Goal: Task Accomplishment & Management: Manage account settings

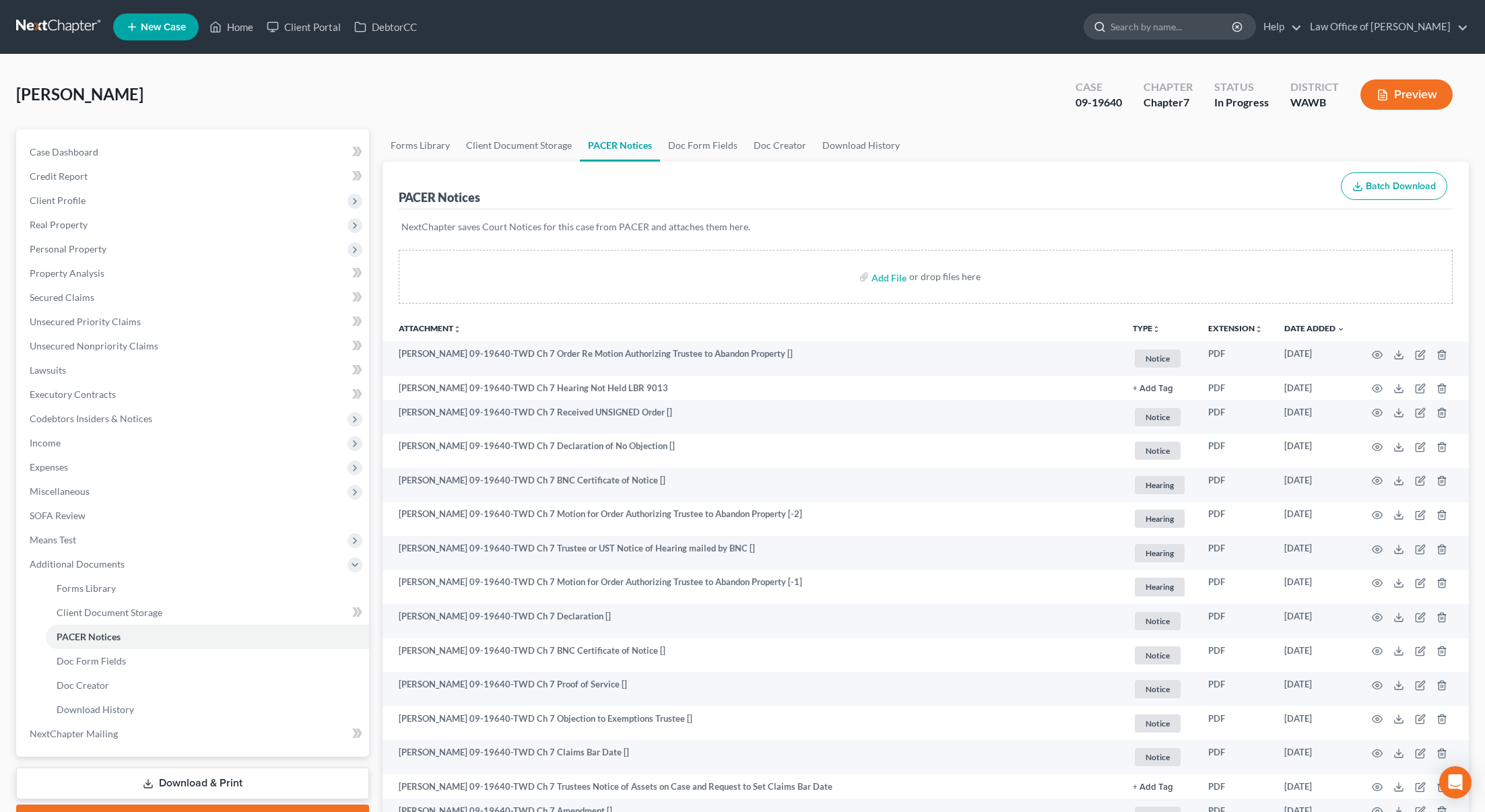
click at [1185, 34] on input "search" at bounding box center [1172, 26] width 123 height 25
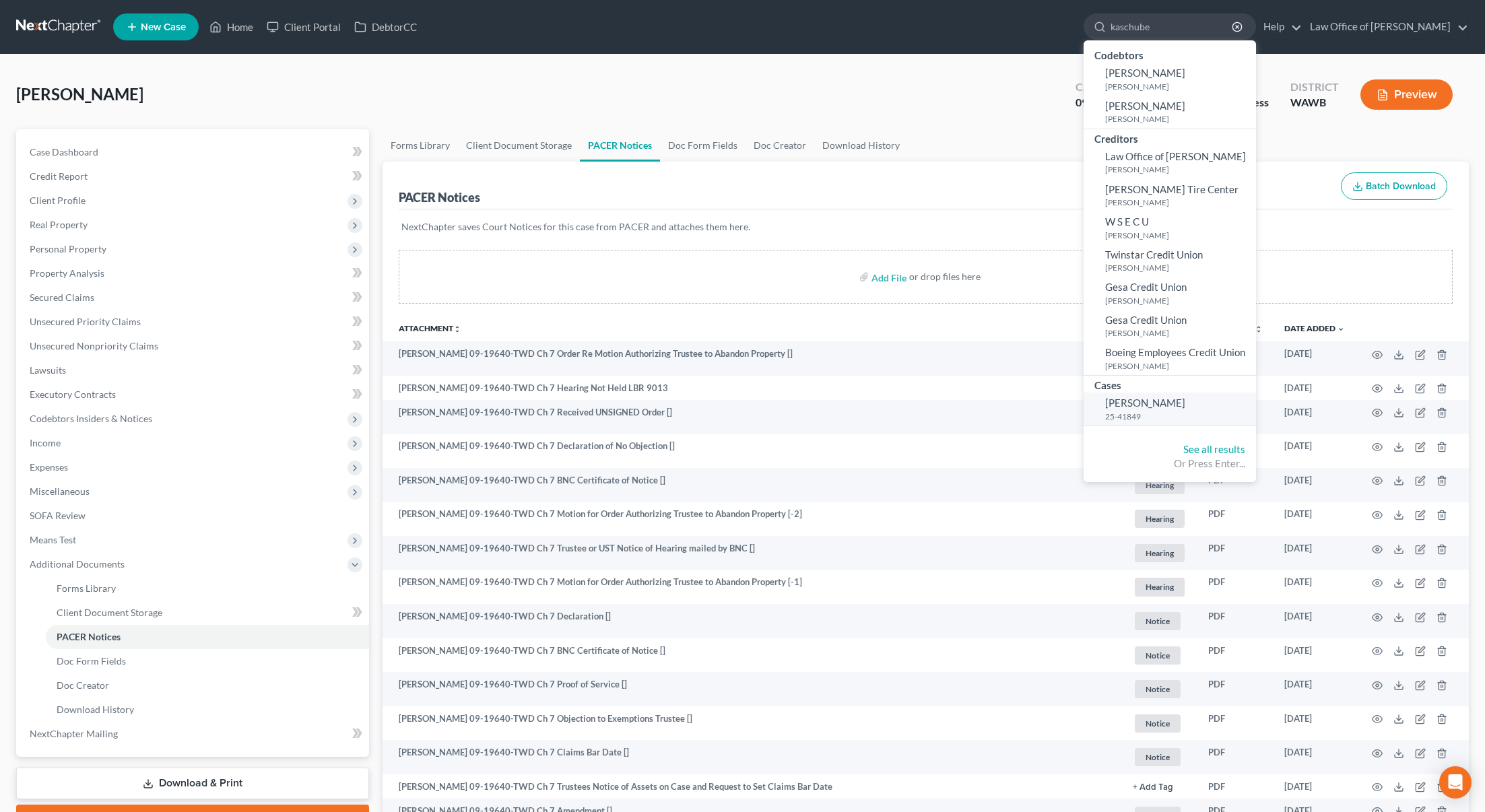
type input "kaschube"
click at [1193, 411] on link "Kaschube, Cameron 25-41849" at bounding box center [1170, 408] width 172 height 33
select select "6"
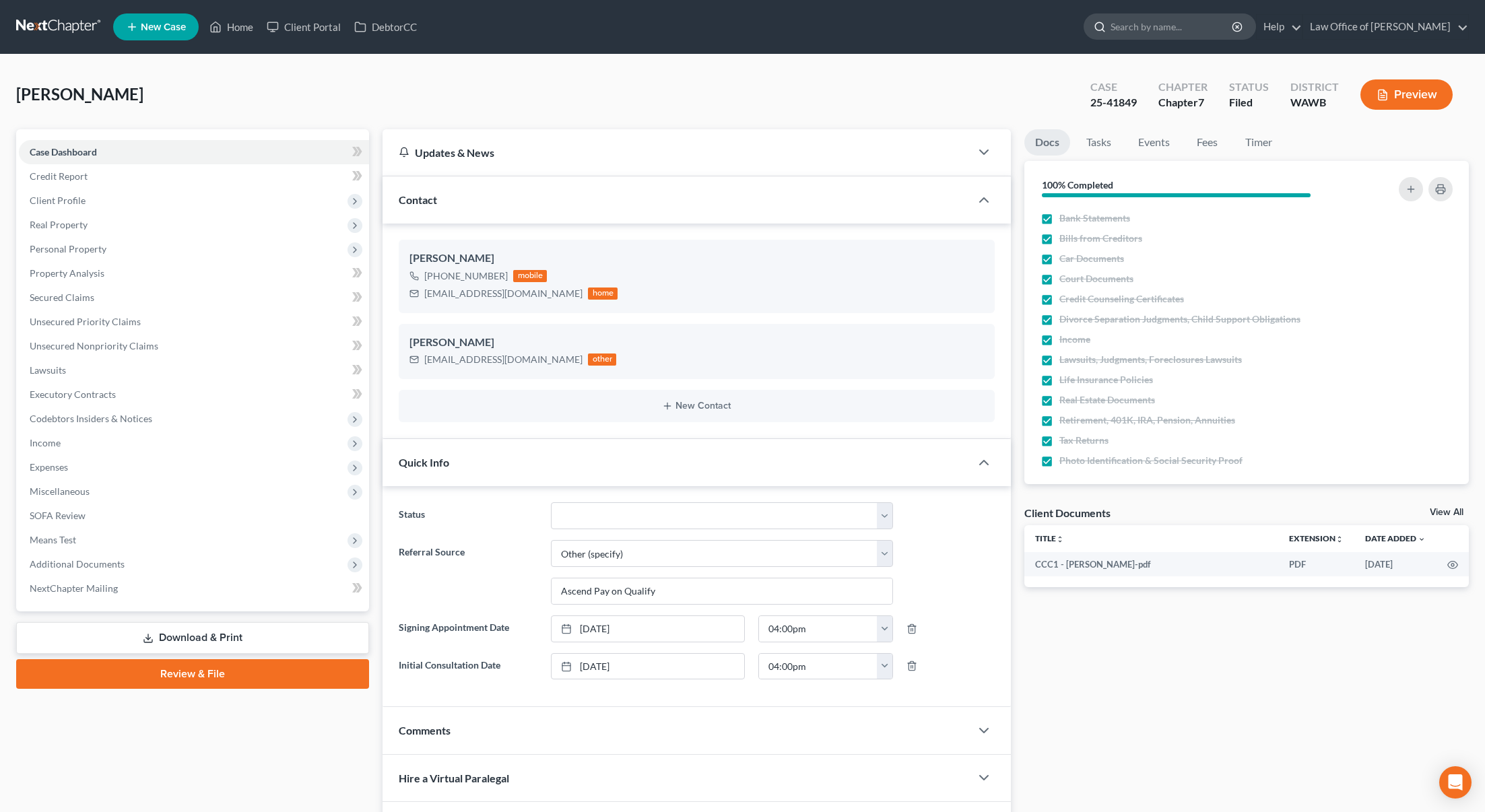
click at [1172, 30] on input "search" at bounding box center [1172, 26] width 123 height 25
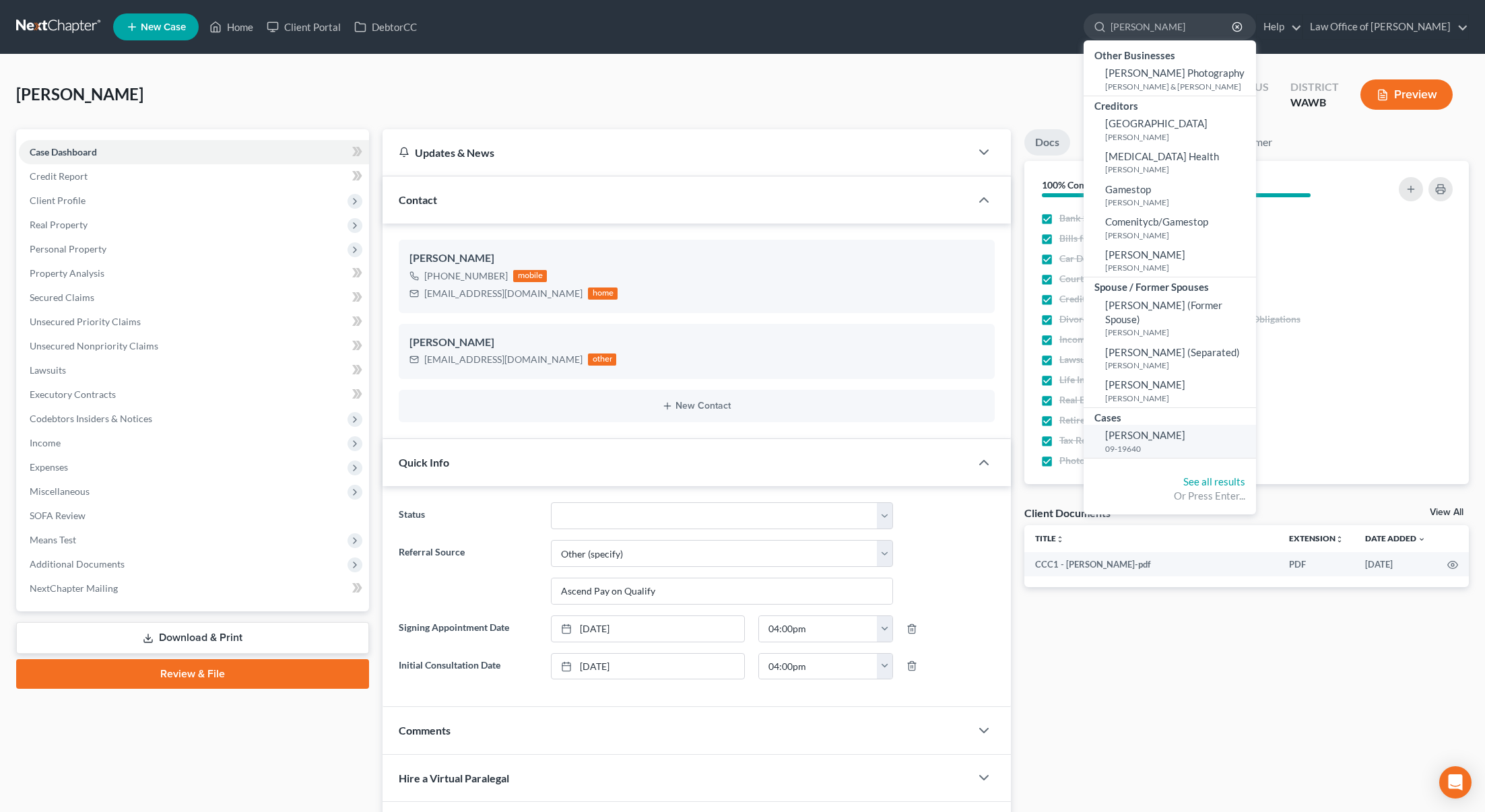
type input "gahn"
click at [1177, 443] on small "09-19640" at bounding box center [1179, 448] width 148 height 11
select select "3"
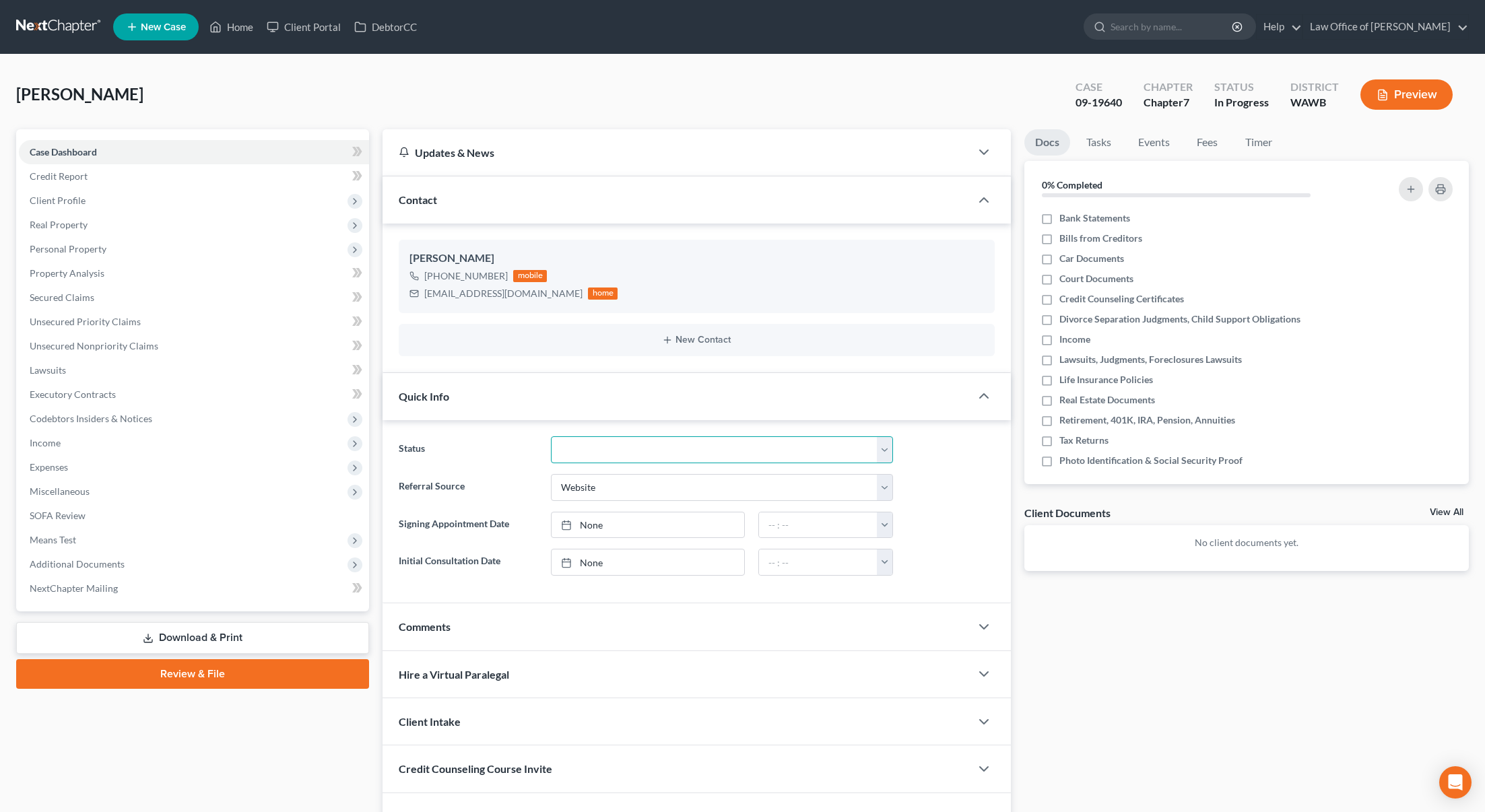
click at [599, 445] on select "Completed Discharged Dismissed Filed In Progress Lead Lost Lead Plan Confirmed …" at bounding box center [722, 449] width 342 height 27
select select "0"
click at [551, 436] on select "Completed Discharged Dismissed Filed In Progress Lead Lost Lead Plan Confirmed …" at bounding box center [722, 449] width 342 height 27
click at [1175, 20] on input "search" at bounding box center [1172, 26] width 123 height 25
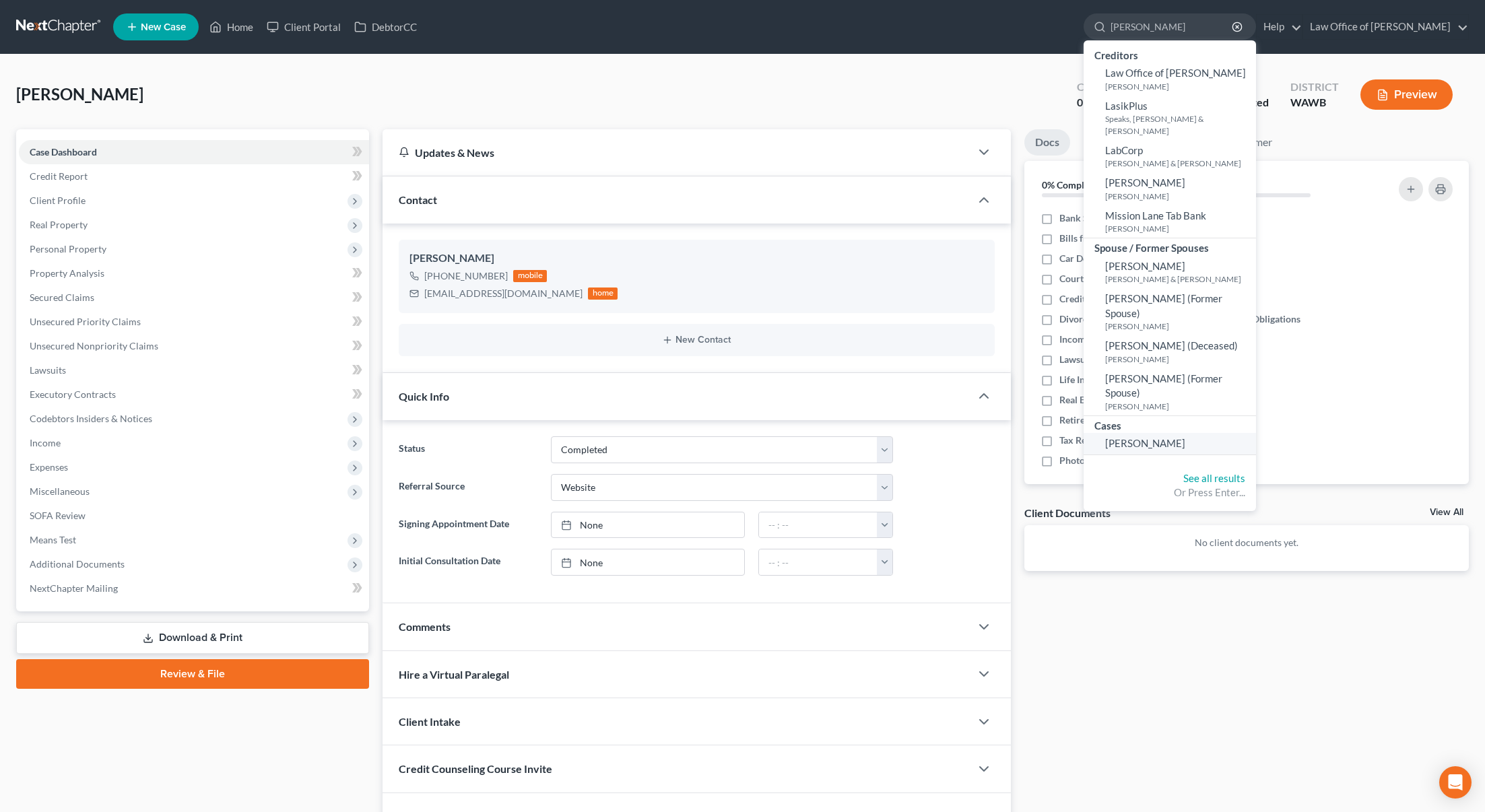
type input "lasley"
click at [1168, 437] on span "[PERSON_NAME]" at bounding box center [1145, 443] width 80 height 12
select select "6"
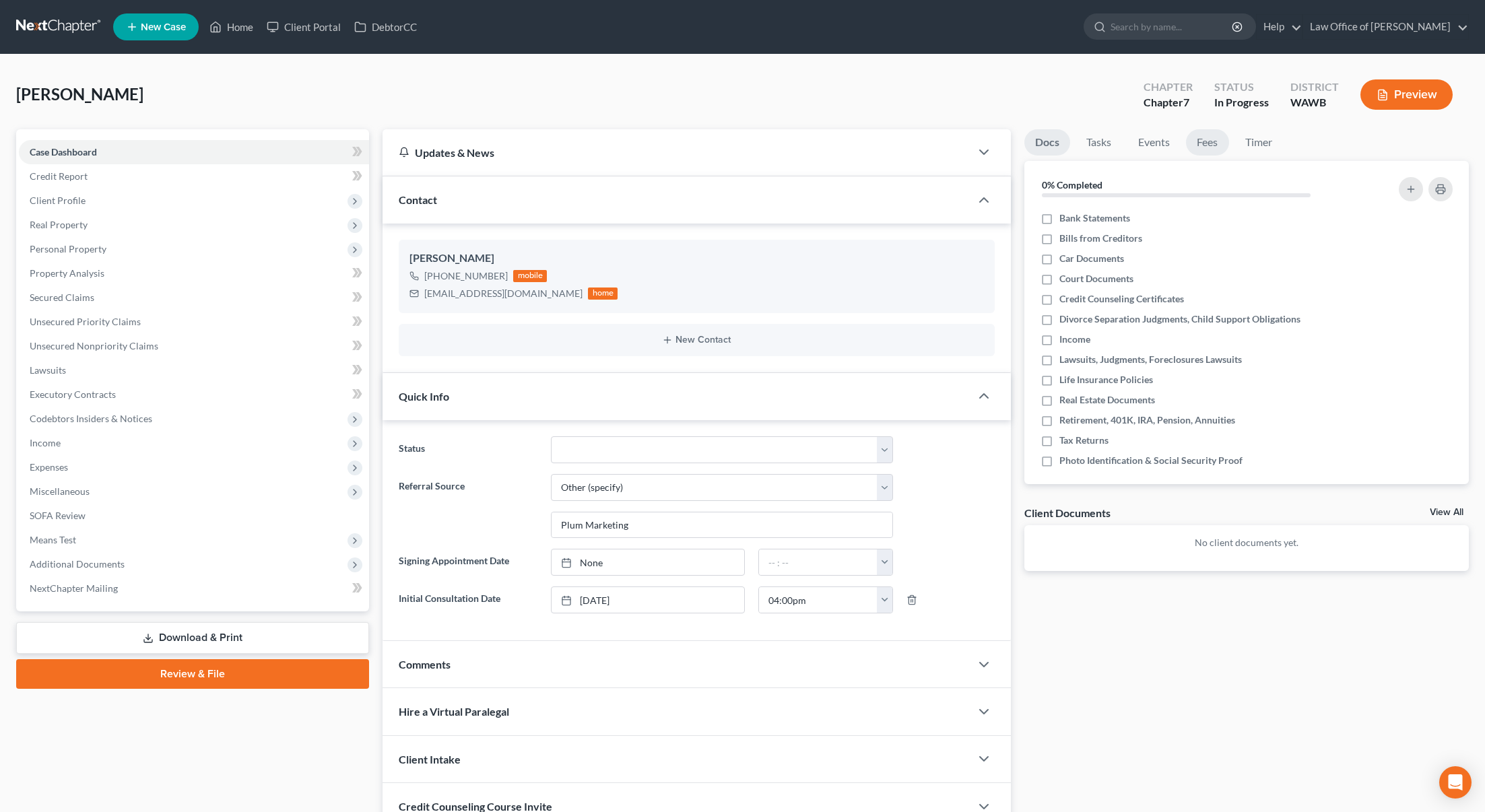
click at [1224, 145] on link "Fees" at bounding box center [1208, 142] width 43 height 26
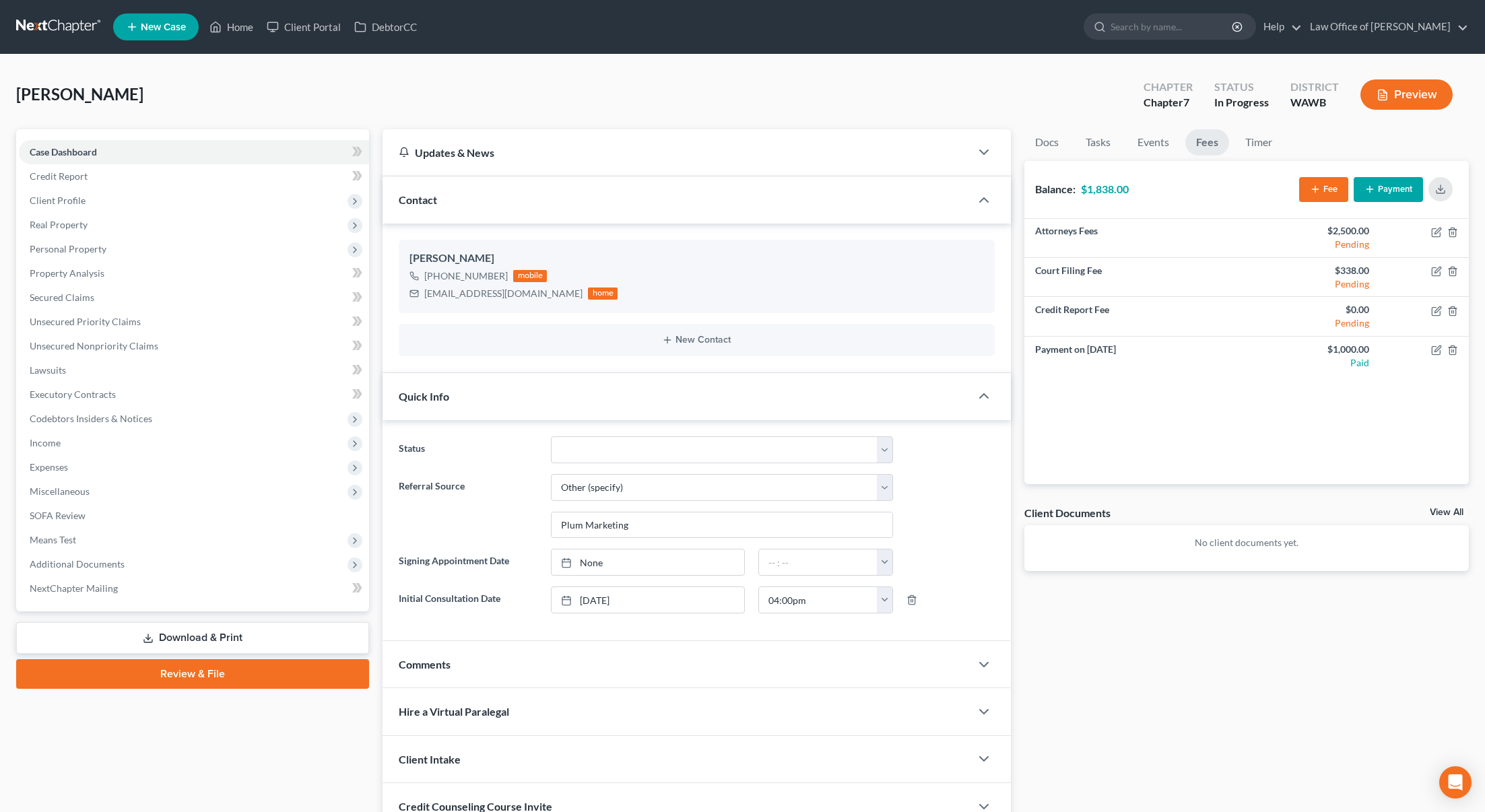
click at [28, 16] on link at bounding box center [59, 27] width 87 height 24
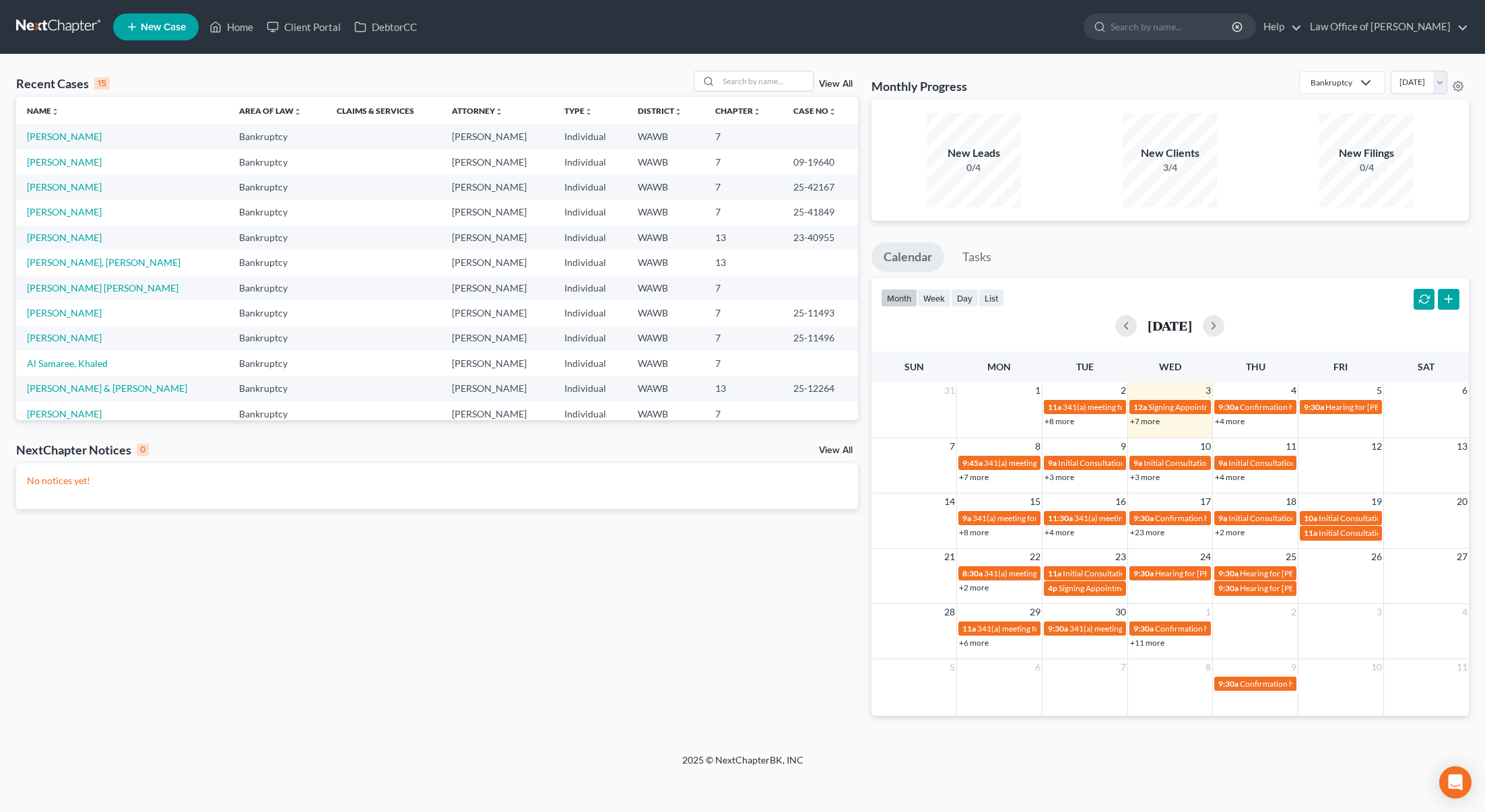
click at [74, 28] on link at bounding box center [59, 27] width 87 height 24
click at [168, 489] on link "[PERSON_NAME] & [PERSON_NAME]" at bounding box center [193, 491] width 160 height 13
select select "6"
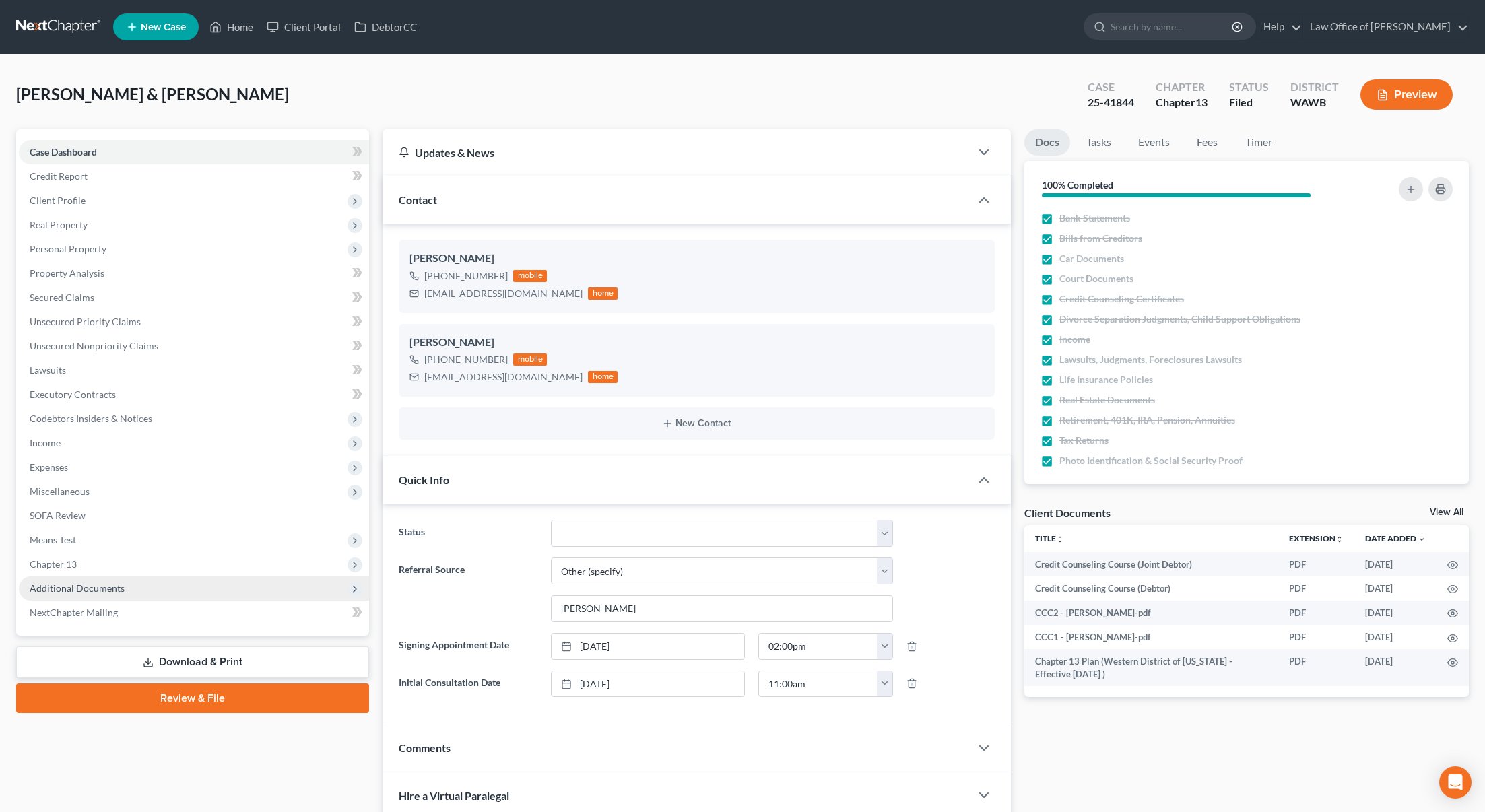
click at [66, 583] on span "Additional Documents" at bounding box center [77, 588] width 95 height 11
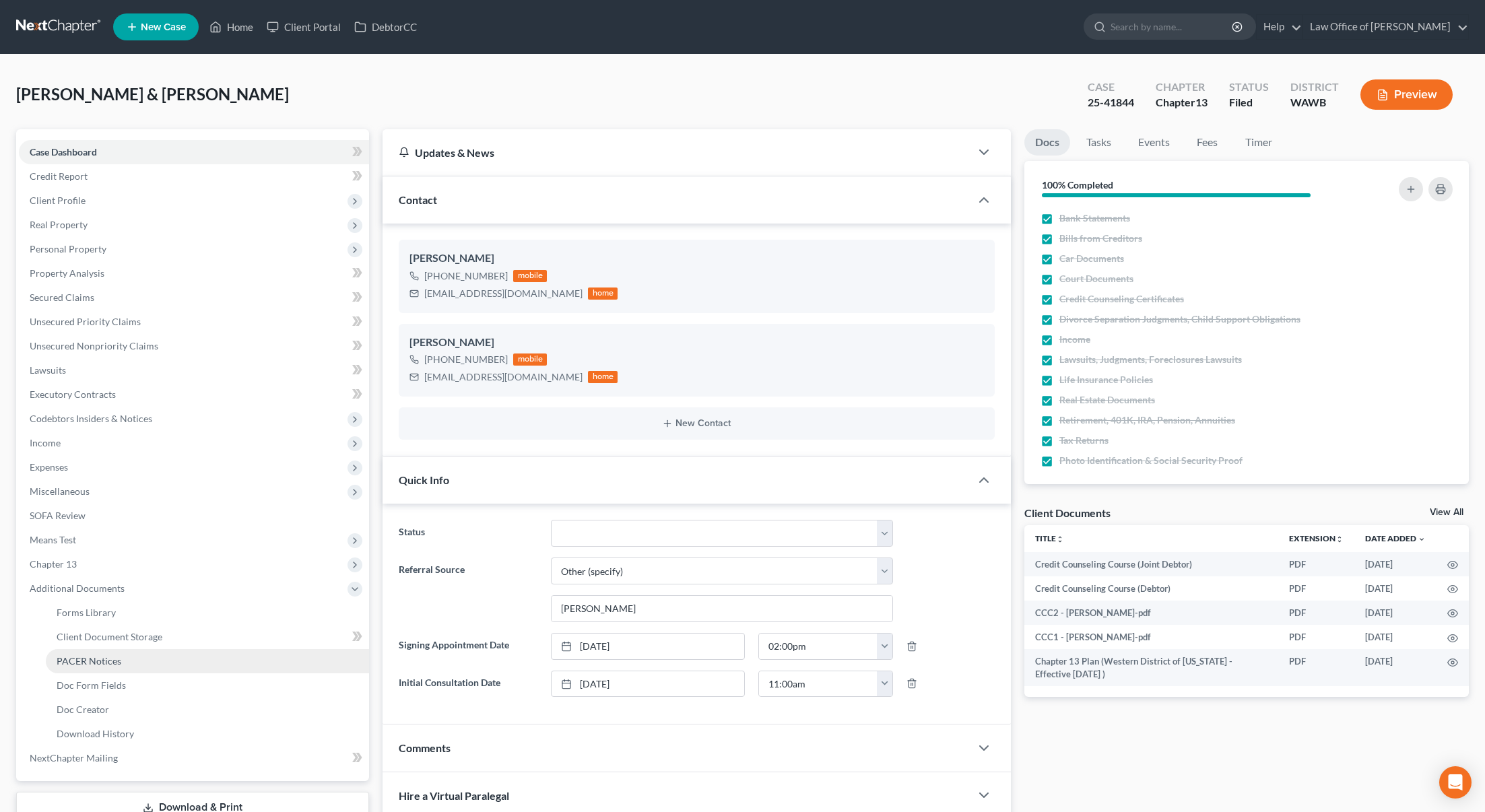
click at [95, 654] on link "PACER Notices" at bounding box center [207, 661] width 324 height 24
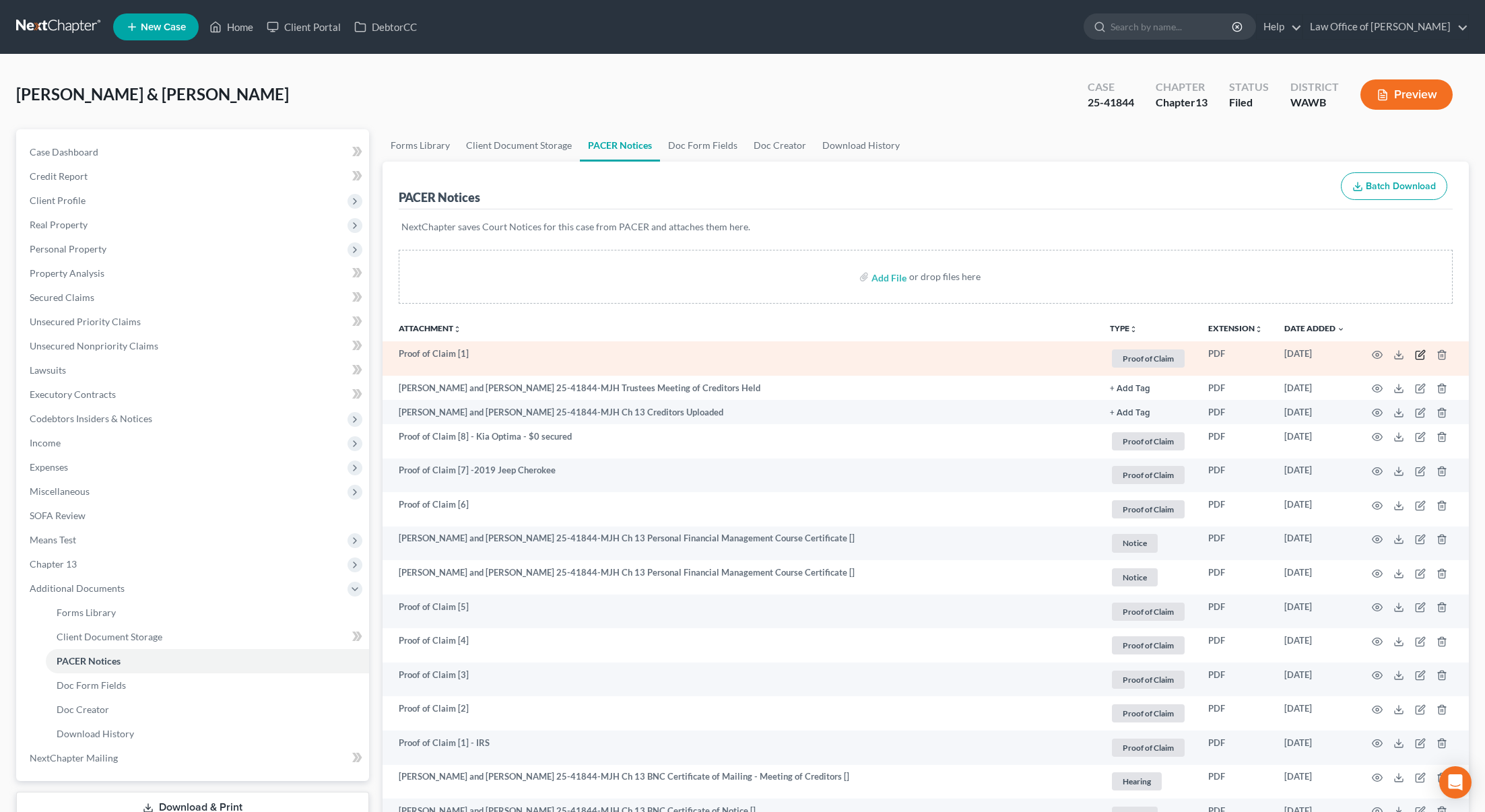
click at [1425, 353] on icon "button" at bounding box center [1421, 355] width 11 height 11
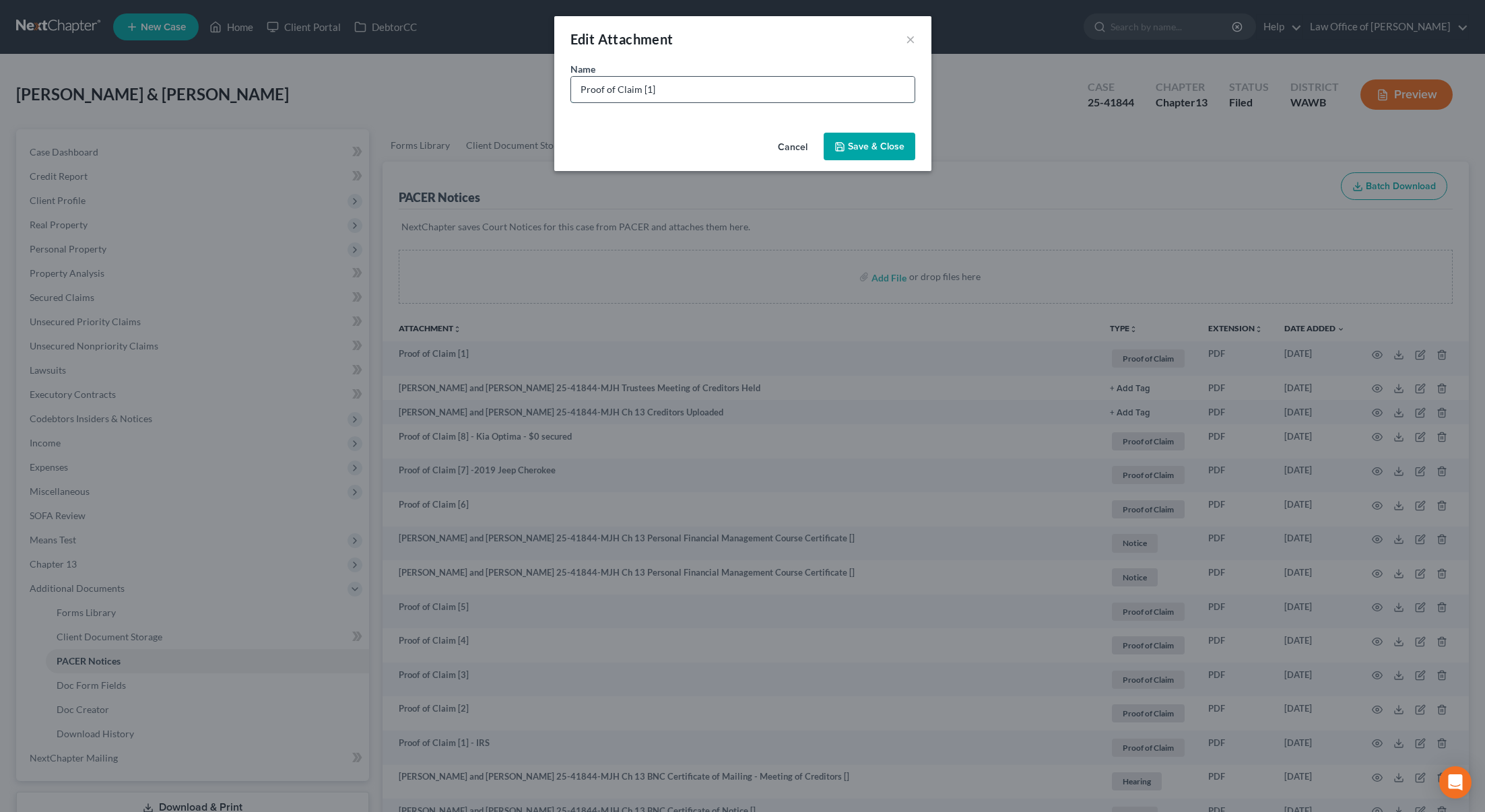
click at [740, 100] on input "Proof of Claim [1]" at bounding box center [742, 90] width 343 height 26
type input "Proof of Claim [1] - Amended IRS"
click at [870, 148] on span "Save & Close" at bounding box center [876, 146] width 57 height 11
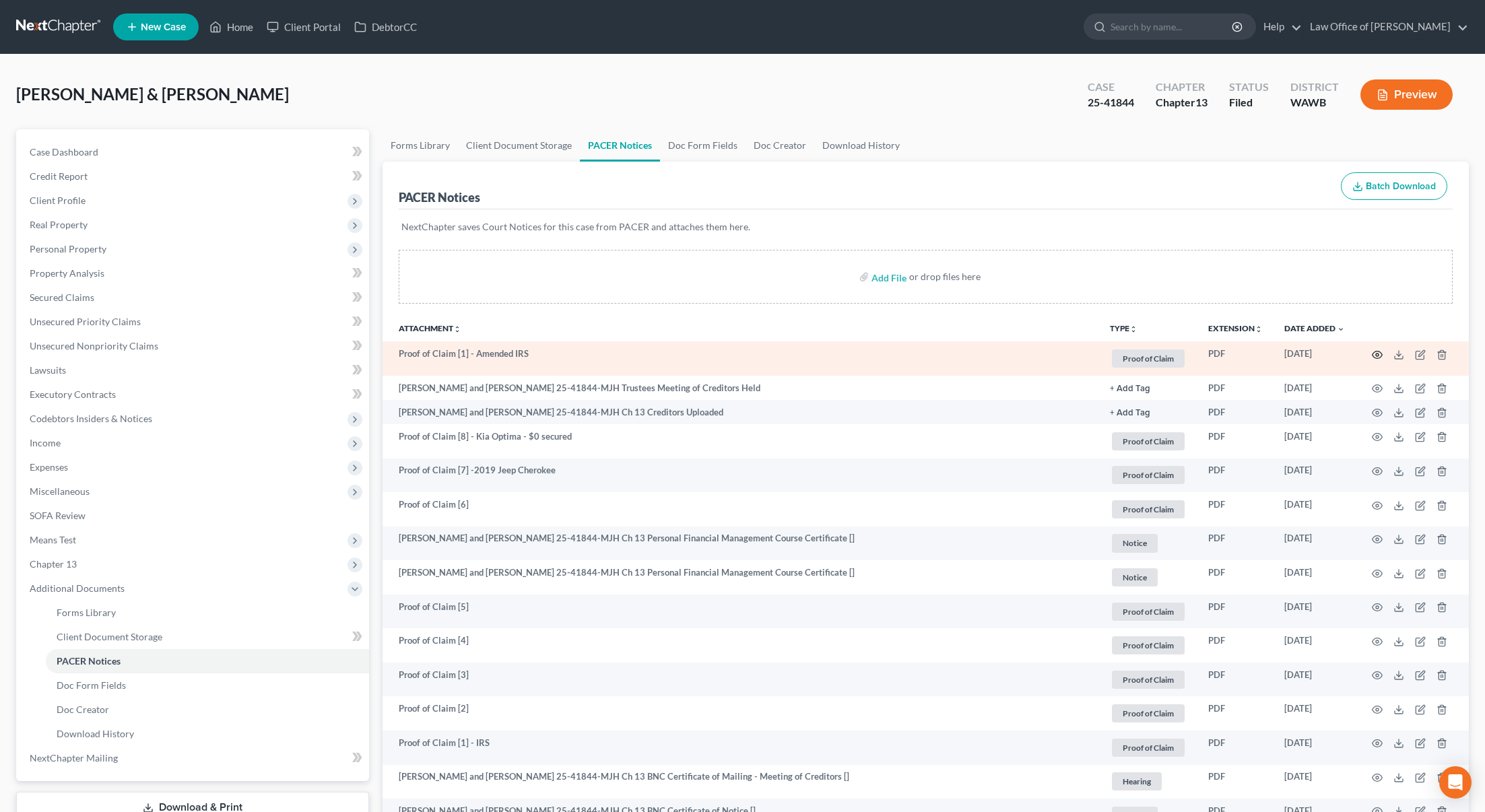
click at [1380, 355] on icon "button" at bounding box center [1378, 355] width 11 height 11
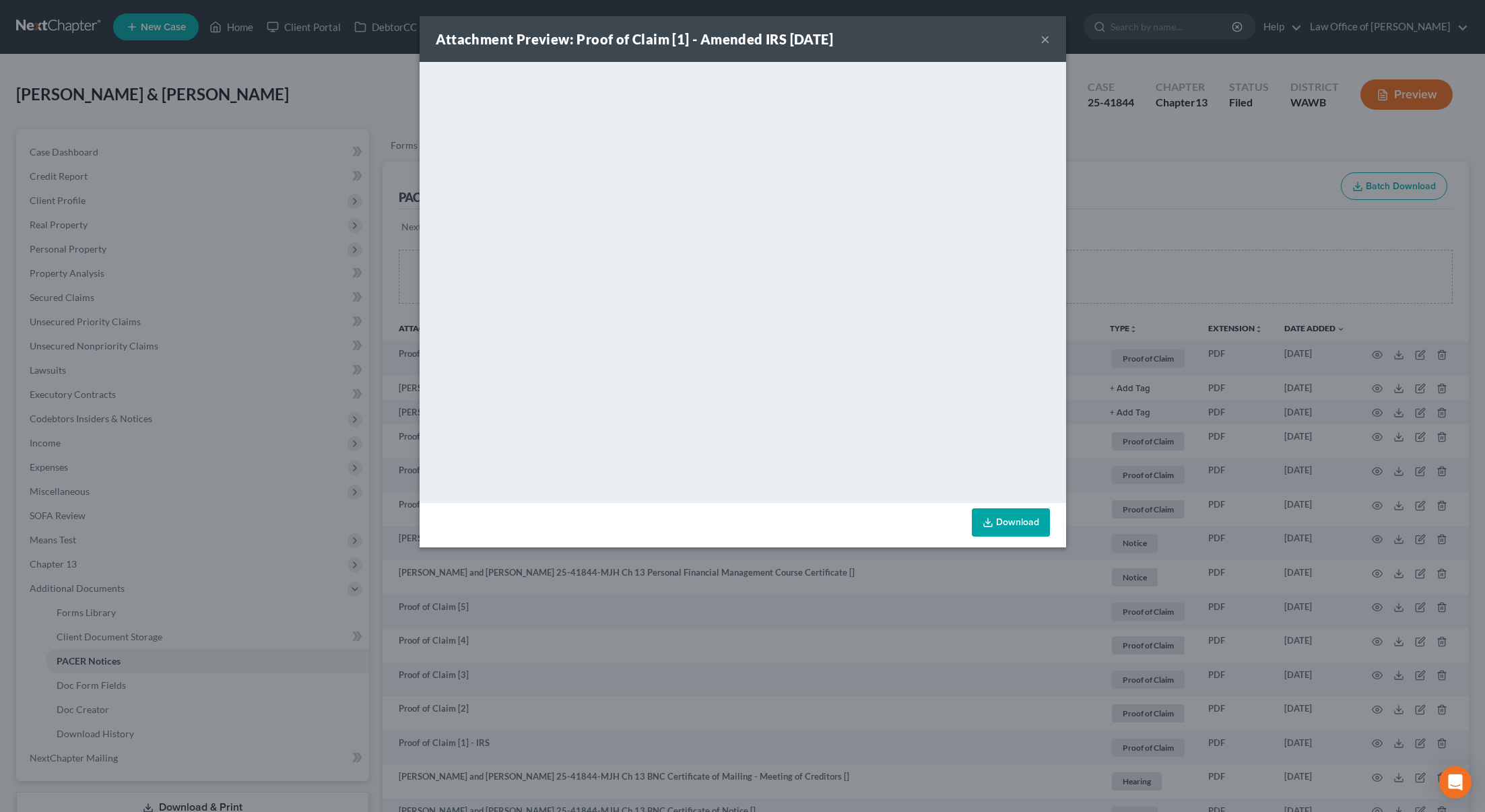
click at [153, 340] on div "Attachment Preview: Proof of Claim [1] - Amended IRS 09/03/2025 × <object ng-at…" at bounding box center [742, 406] width 1485 height 812
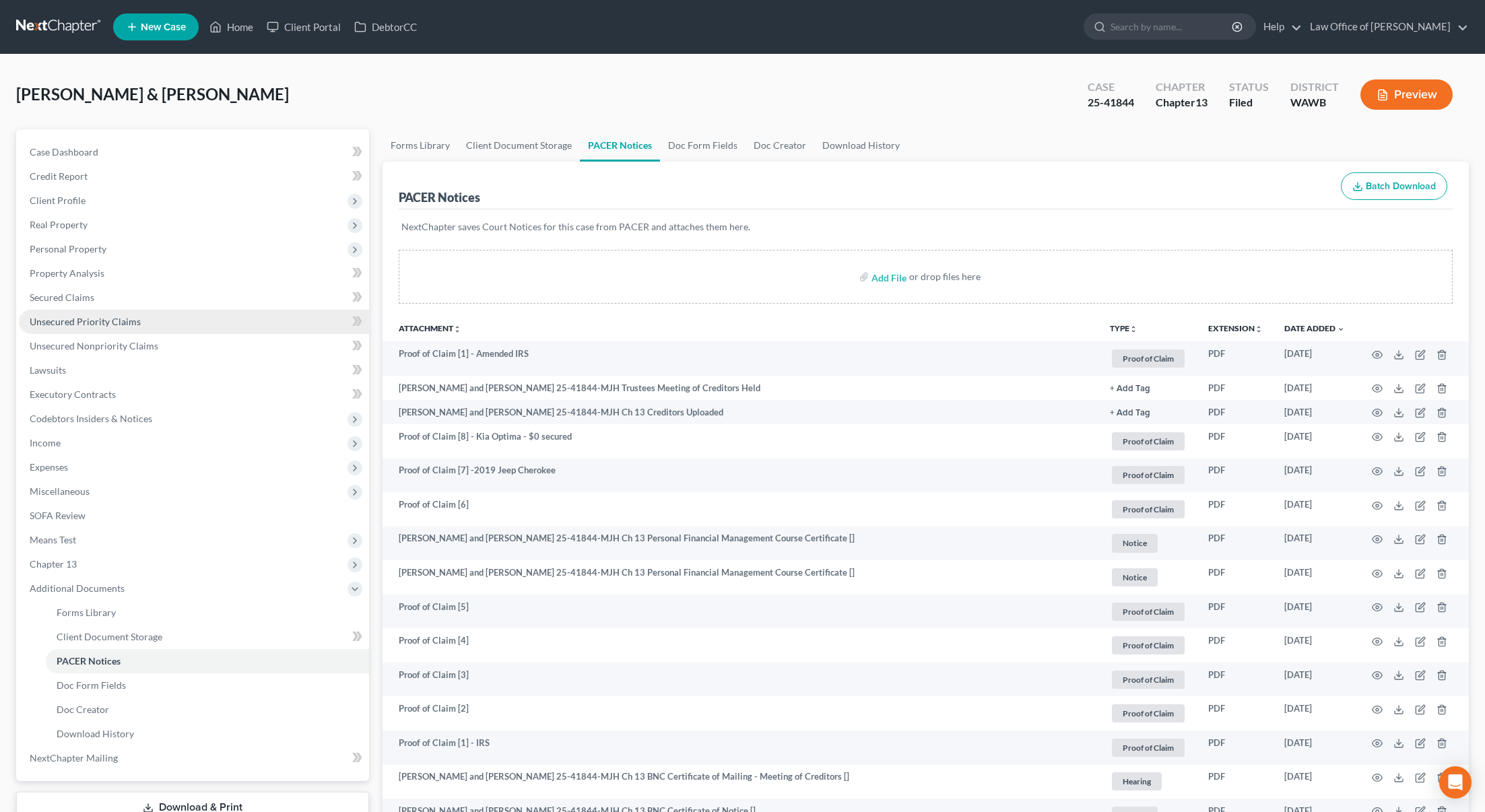
click at [128, 321] on span "Unsecured Priority Claims" at bounding box center [85, 322] width 111 height 11
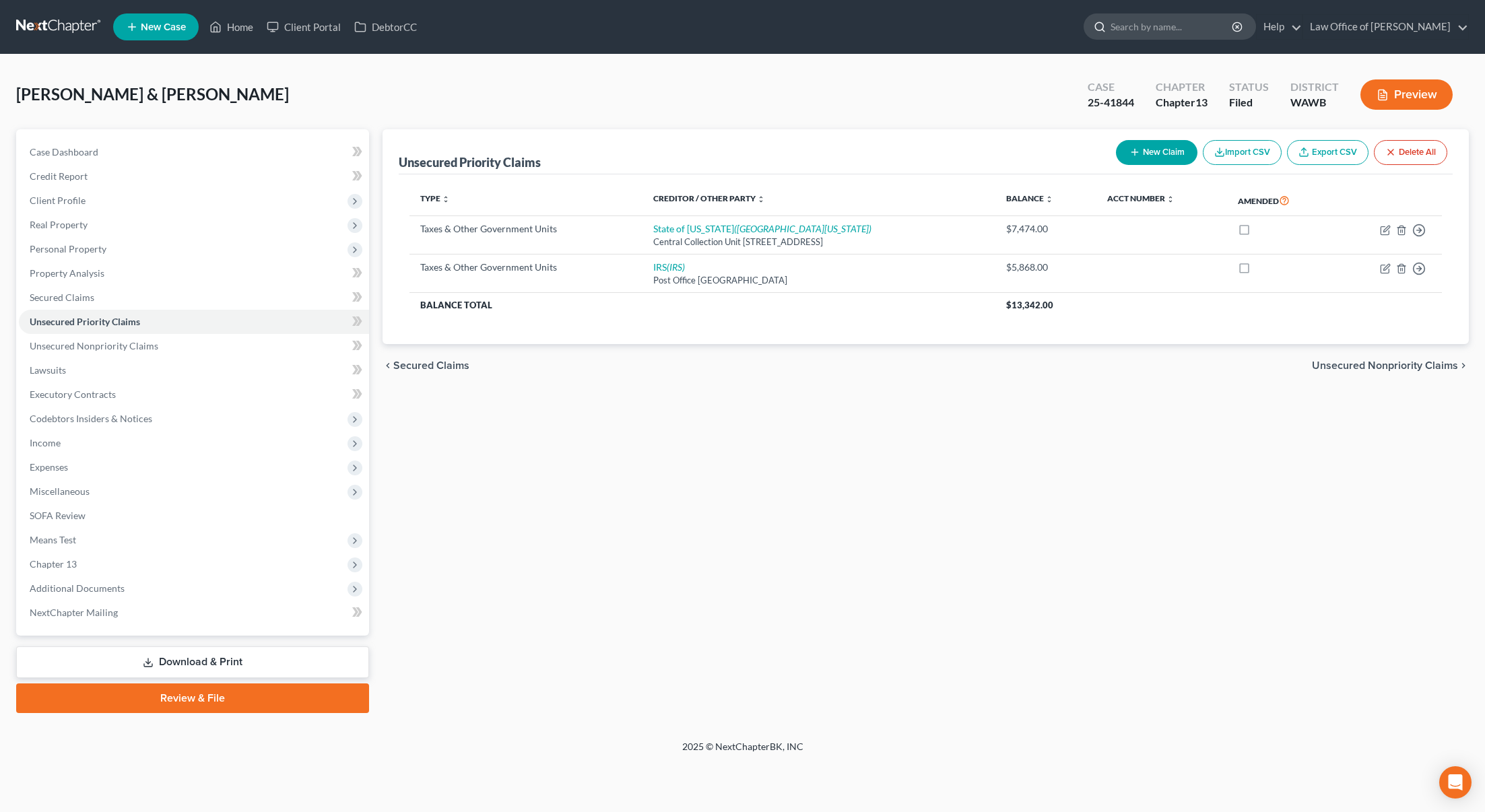
click at [1199, 19] on input "search" at bounding box center [1172, 26] width 123 height 25
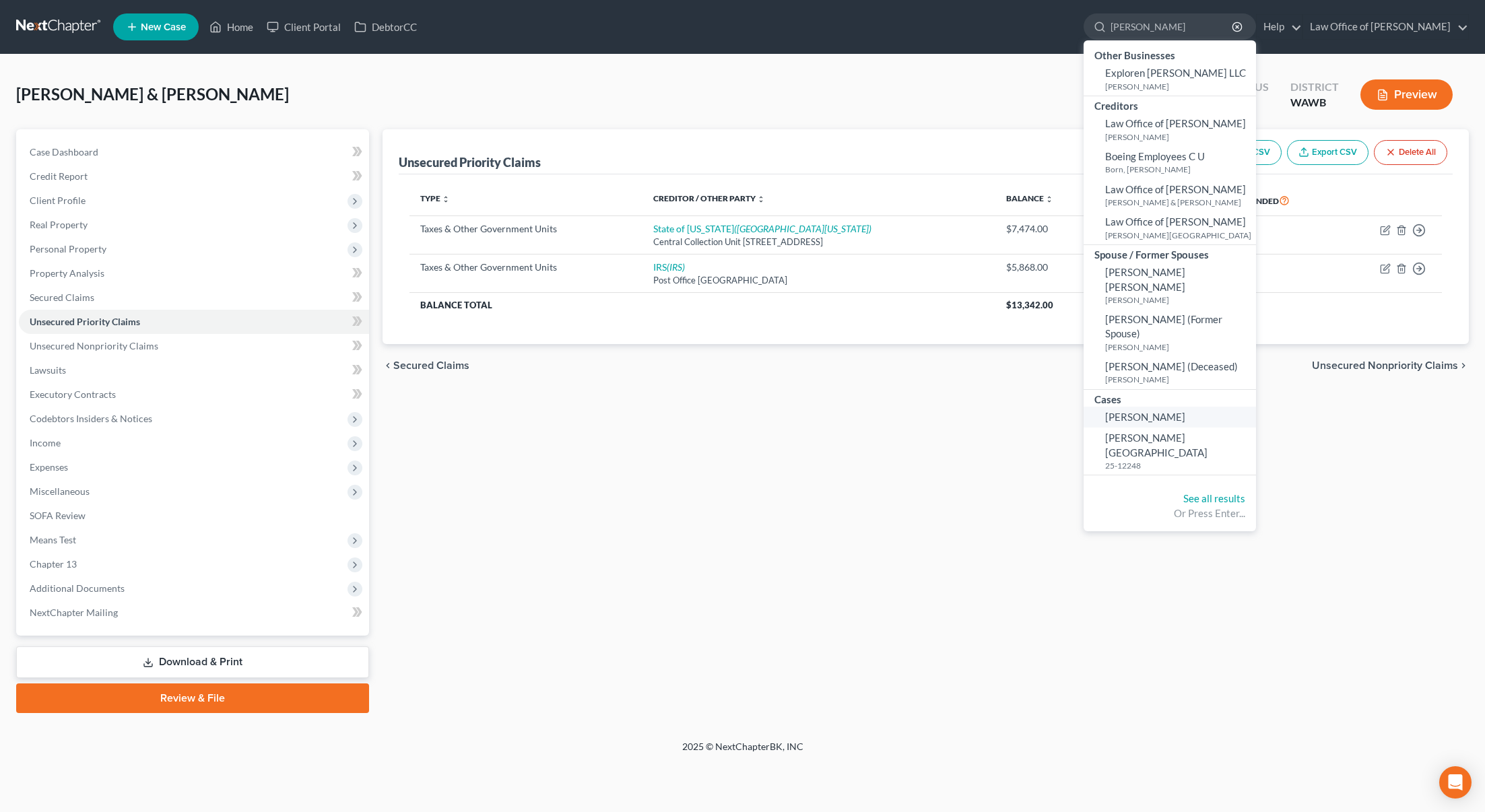
type input "boyle"
click at [1166, 411] on span "[PERSON_NAME]" at bounding box center [1145, 417] width 80 height 12
select select "6"
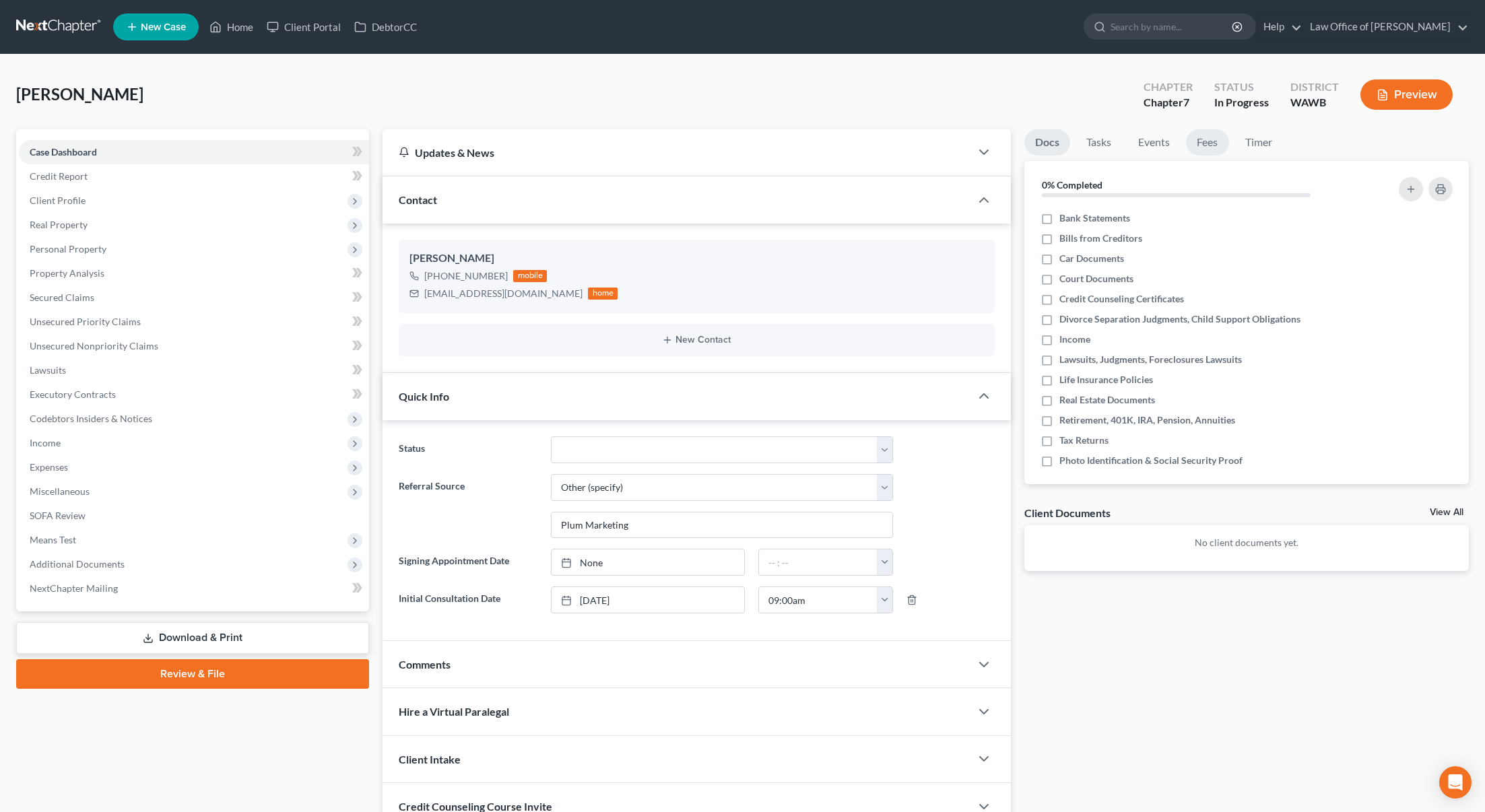
click at [1214, 148] on link "Fees" at bounding box center [1208, 142] width 43 height 26
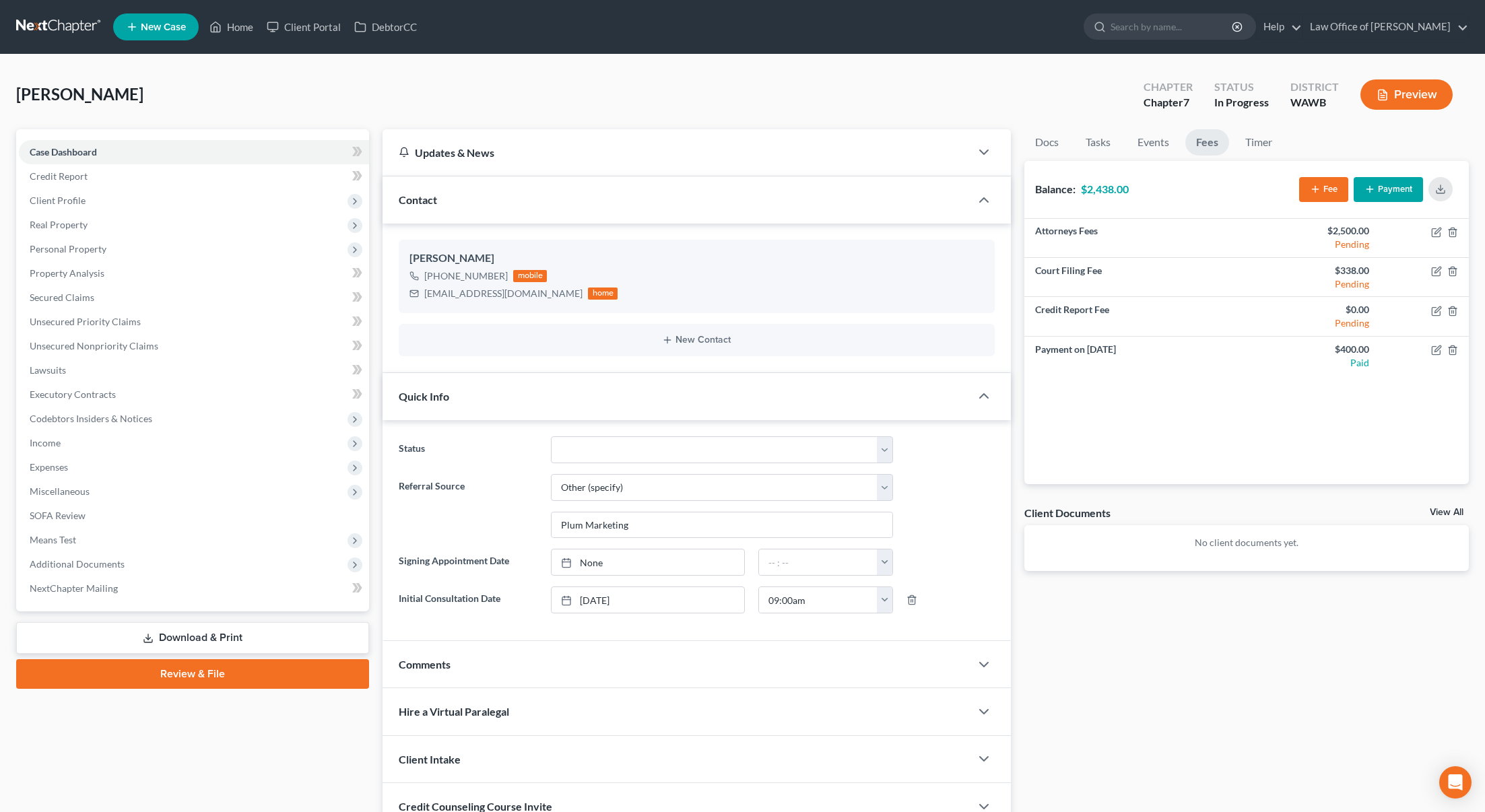
click at [1410, 189] on button "Payment" at bounding box center [1388, 189] width 70 height 25
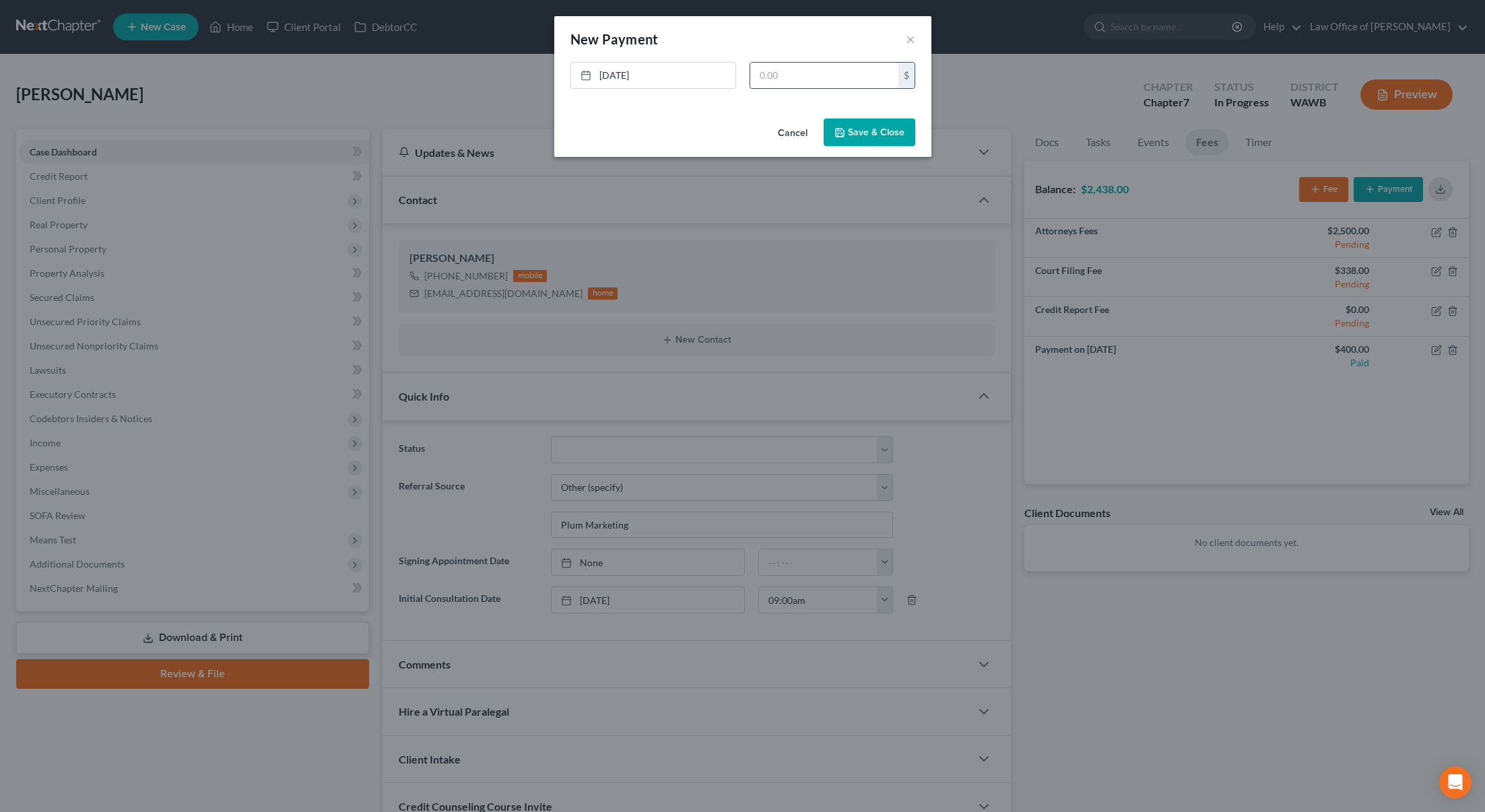
click at [802, 68] on input "text" at bounding box center [824, 75] width 148 height 26
type input "500"
click at [852, 118] on div "Cancel Save & Close" at bounding box center [742, 136] width 377 height 45
click at [866, 128] on button "Save & Close" at bounding box center [869, 132] width 91 height 28
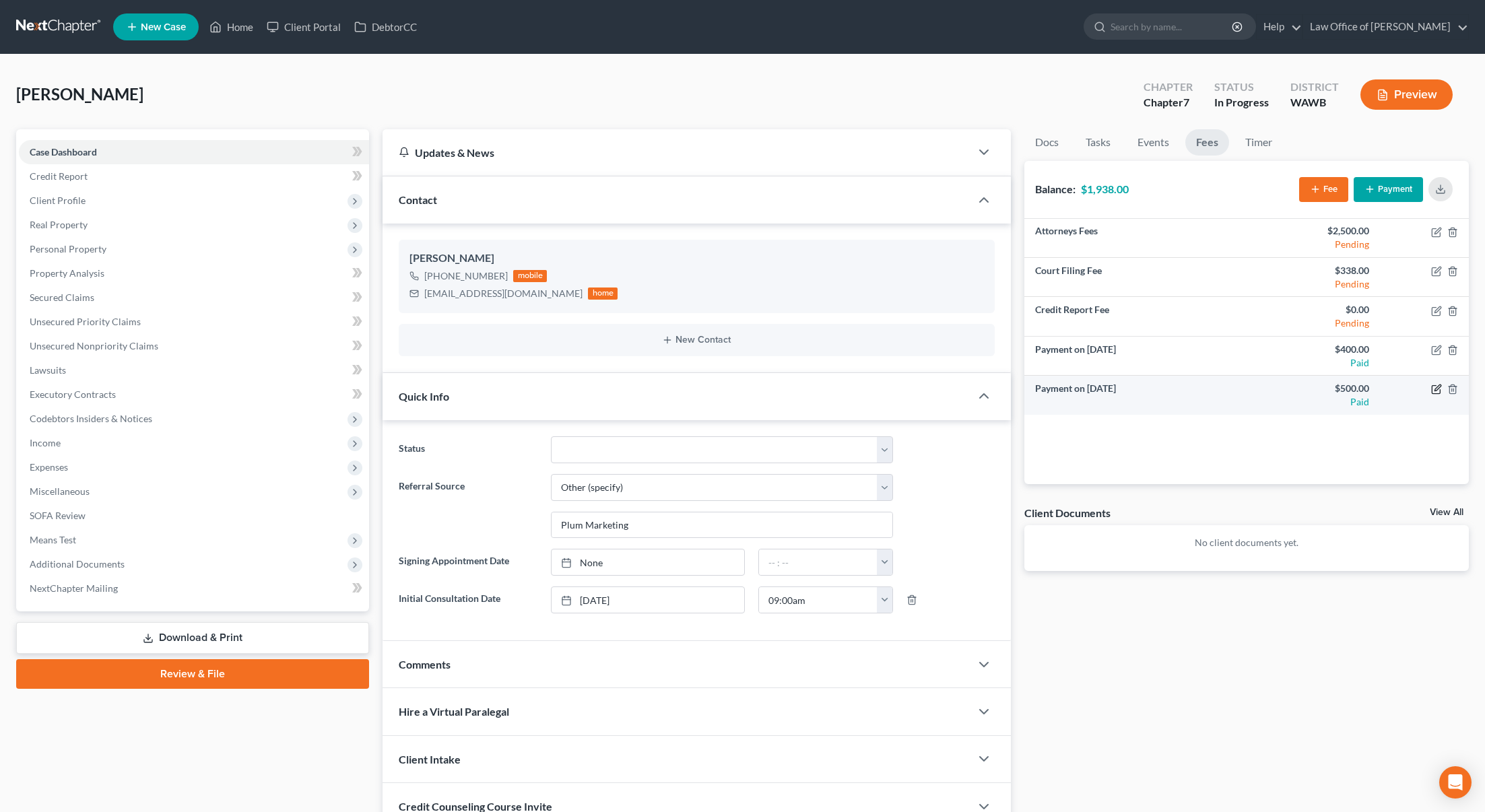
click at [1437, 387] on icon "button" at bounding box center [1438, 390] width 11 height 11
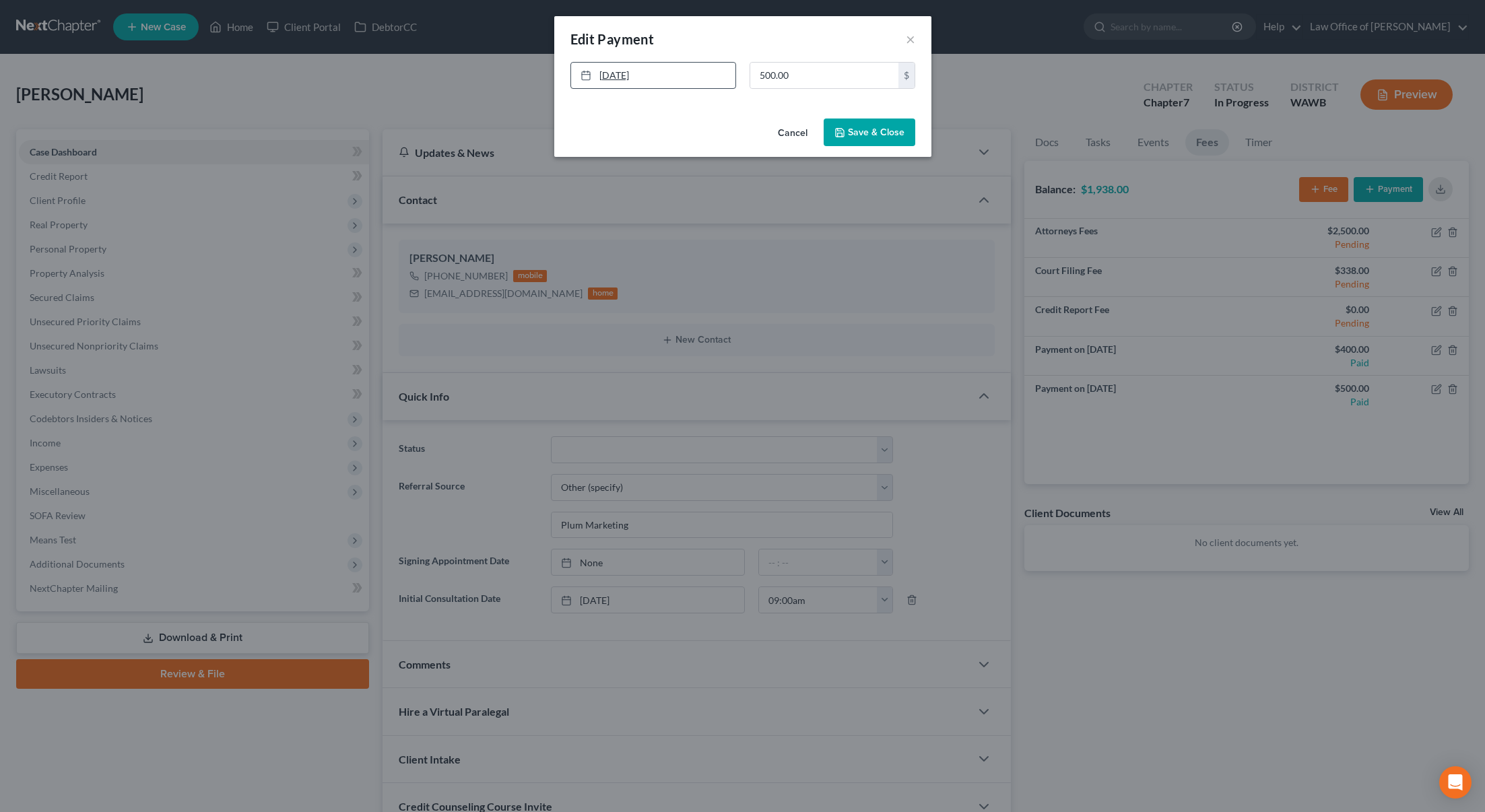
click at [654, 80] on link "9/4/2025" at bounding box center [653, 75] width 165 height 26
click at [854, 126] on button "Save & Close" at bounding box center [869, 132] width 91 height 28
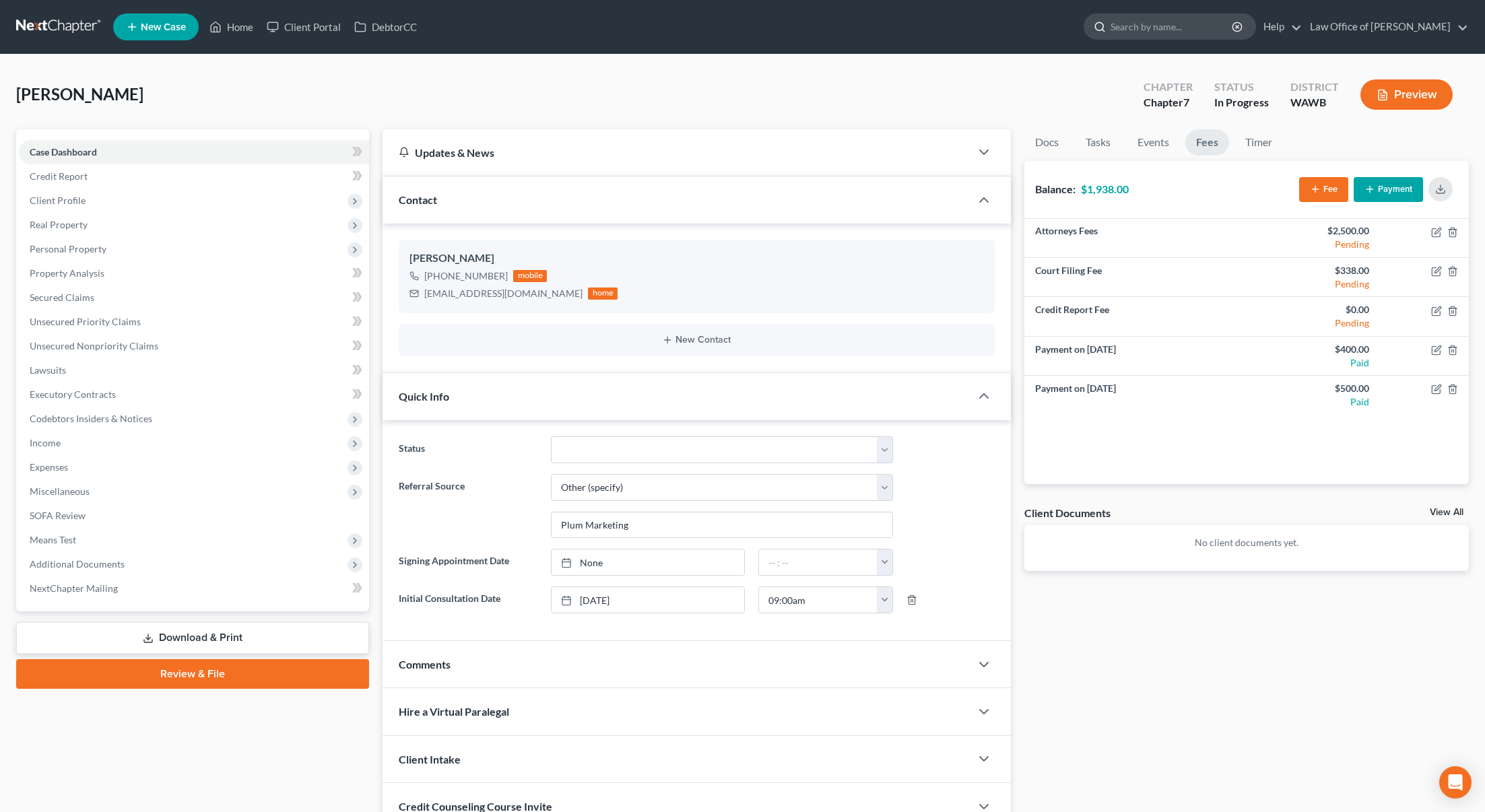
click at [1192, 28] on input "search" at bounding box center [1172, 26] width 123 height 25
type input "b"
type input "jeff"
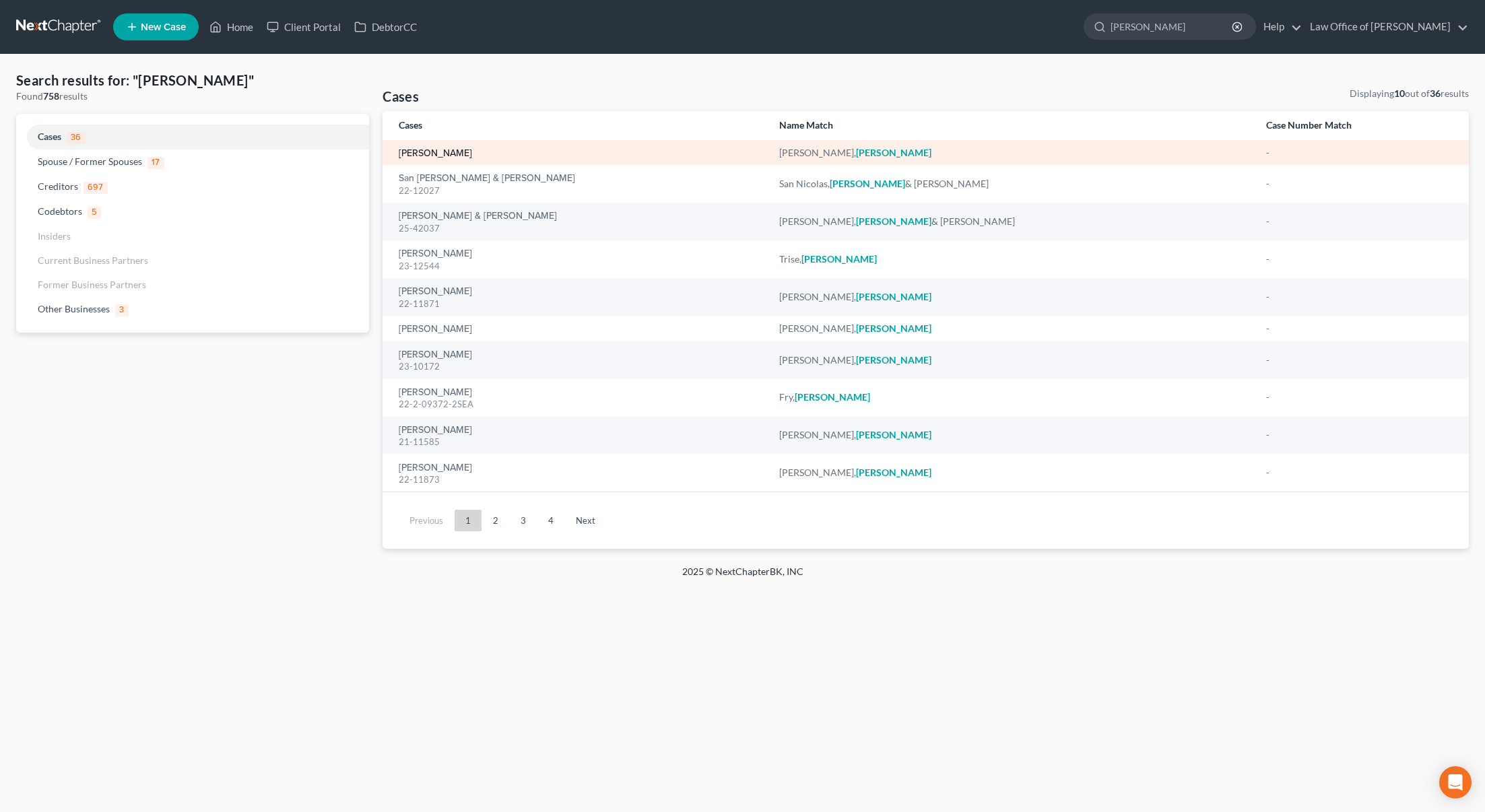
click at [428, 154] on link "[PERSON_NAME]" at bounding box center [435, 153] width 74 height 9
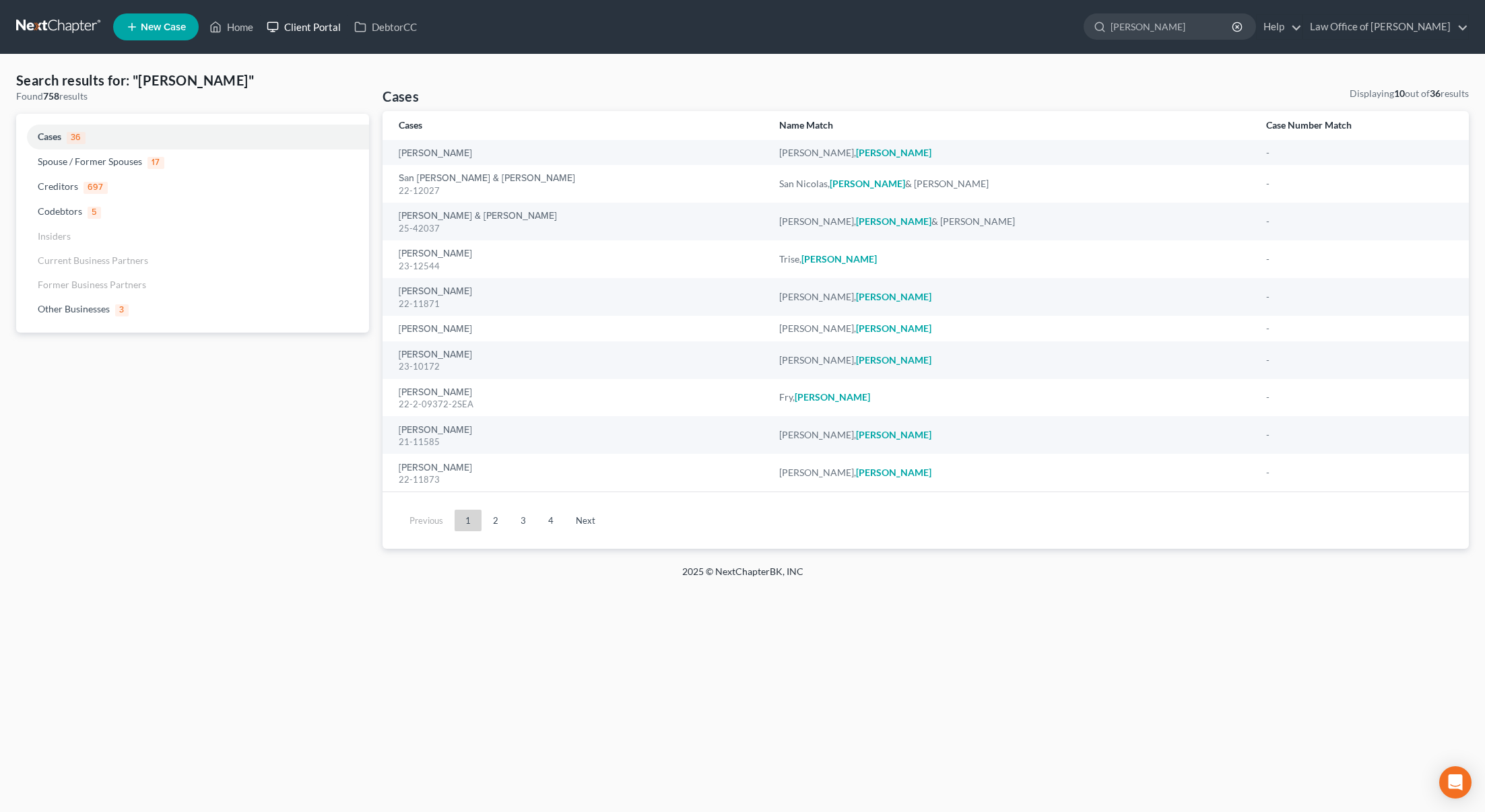
select select "6"
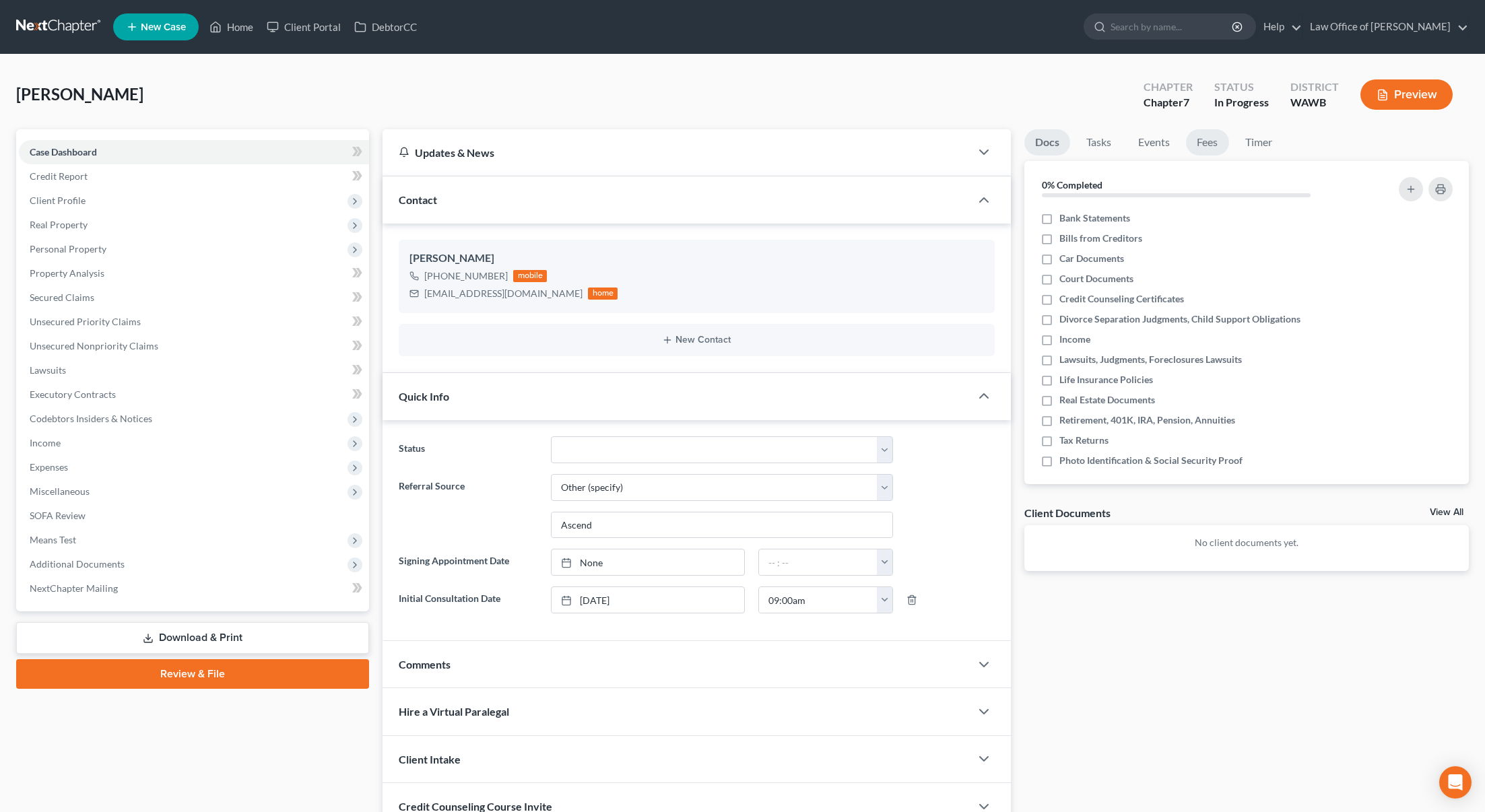
click at [1214, 136] on link "Fees" at bounding box center [1208, 142] width 43 height 26
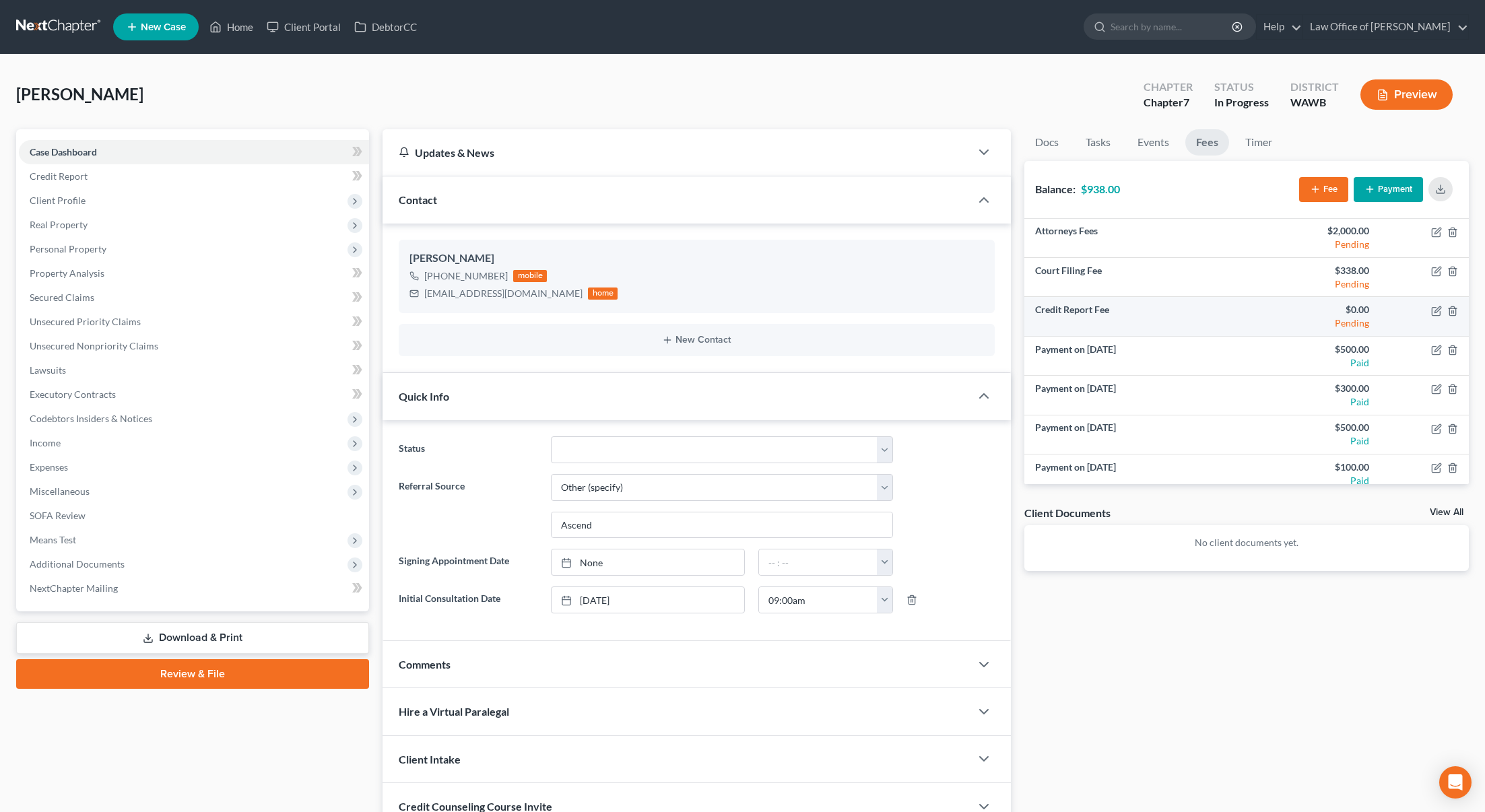
scroll to position [8, 0]
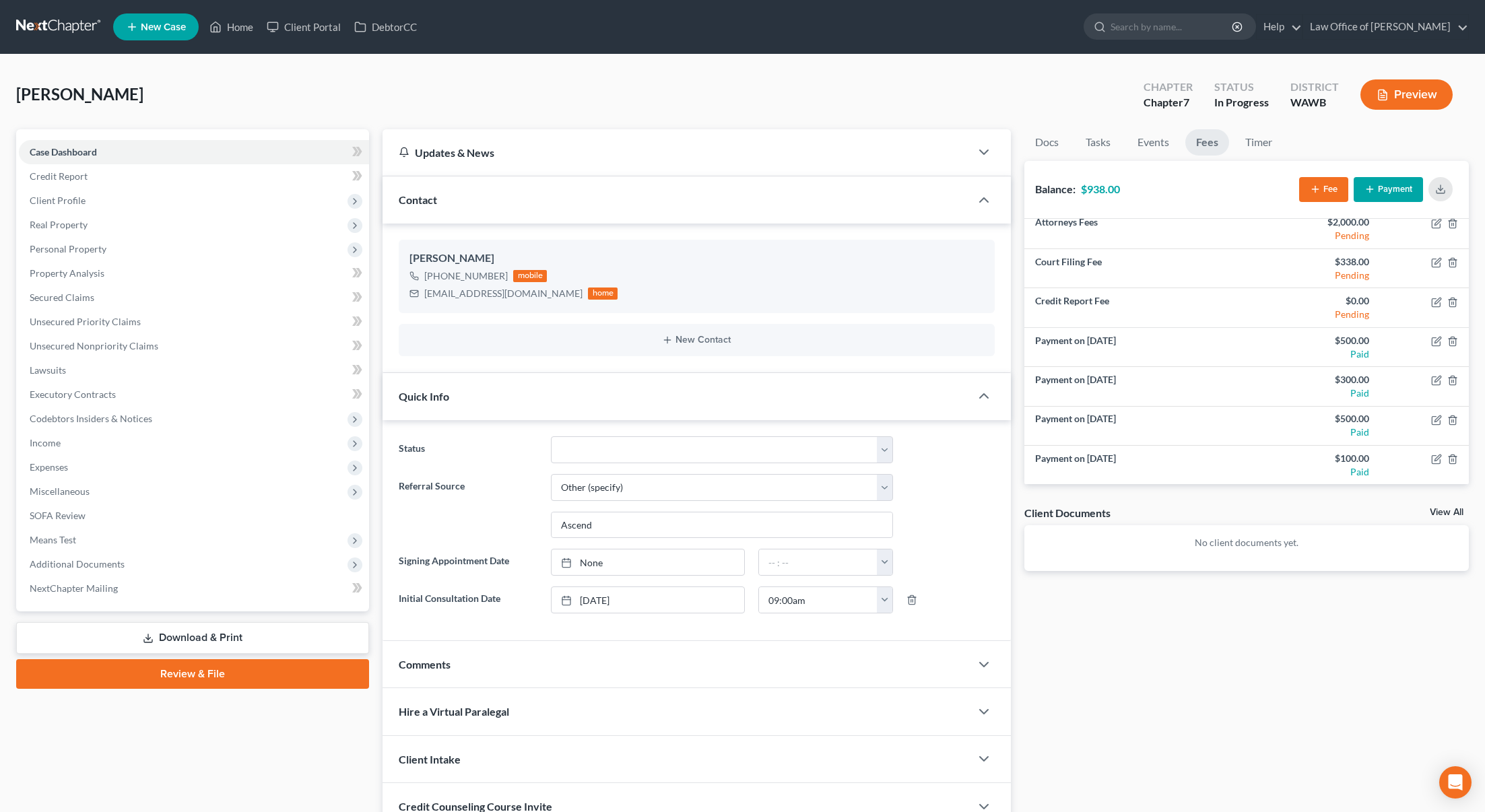
click at [1382, 204] on div "Fee Payment" at bounding box center [1379, 190] width 159 height 35
click at [1384, 195] on button "Payment" at bounding box center [1388, 189] width 70 height 25
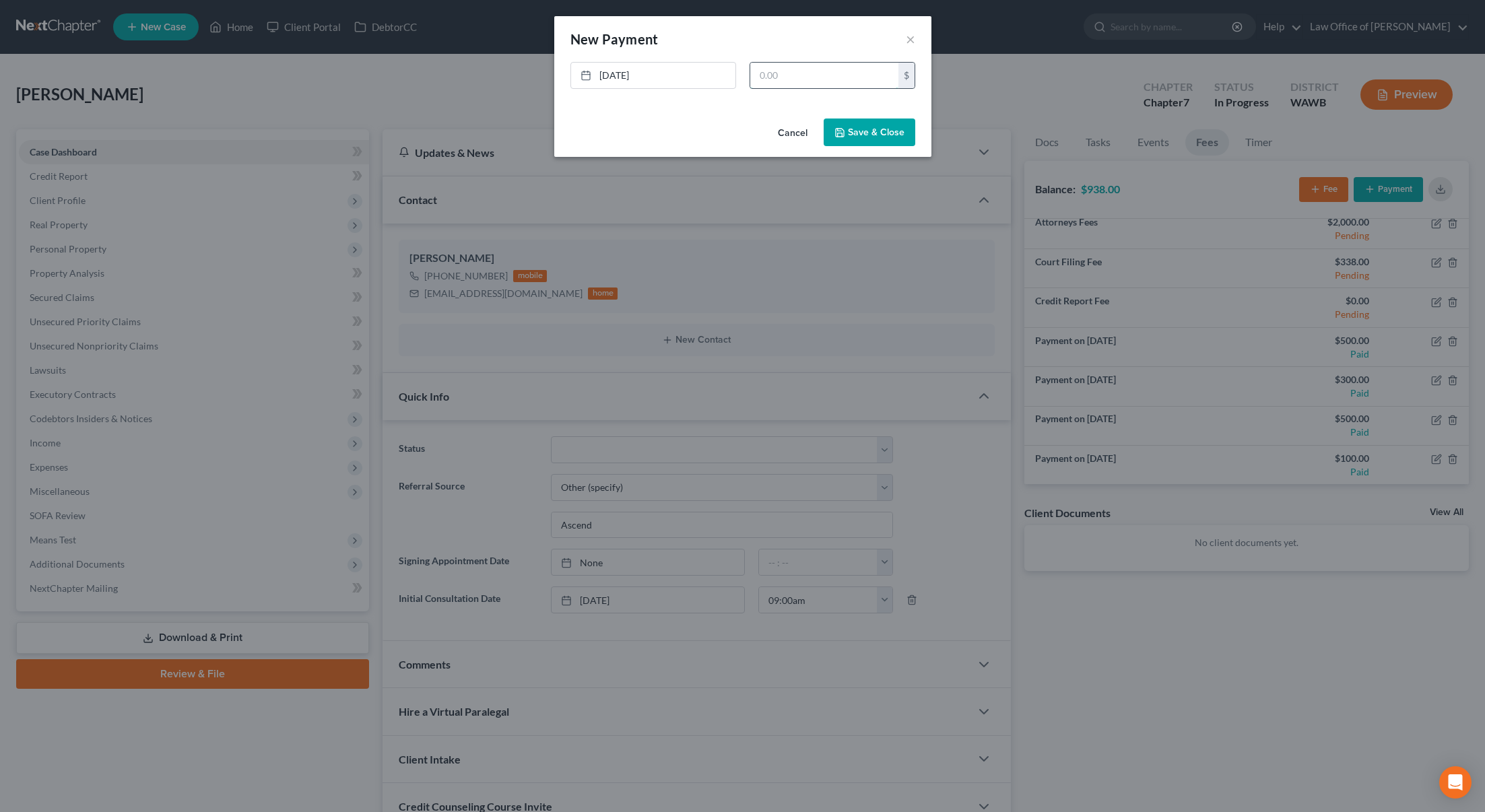
click at [807, 84] on input "text" at bounding box center [824, 75] width 148 height 26
type input "300"
click at [636, 86] on link "9/3/2025" at bounding box center [653, 75] width 165 height 26
click at [858, 131] on button "Save & Close" at bounding box center [869, 132] width 91 height 28
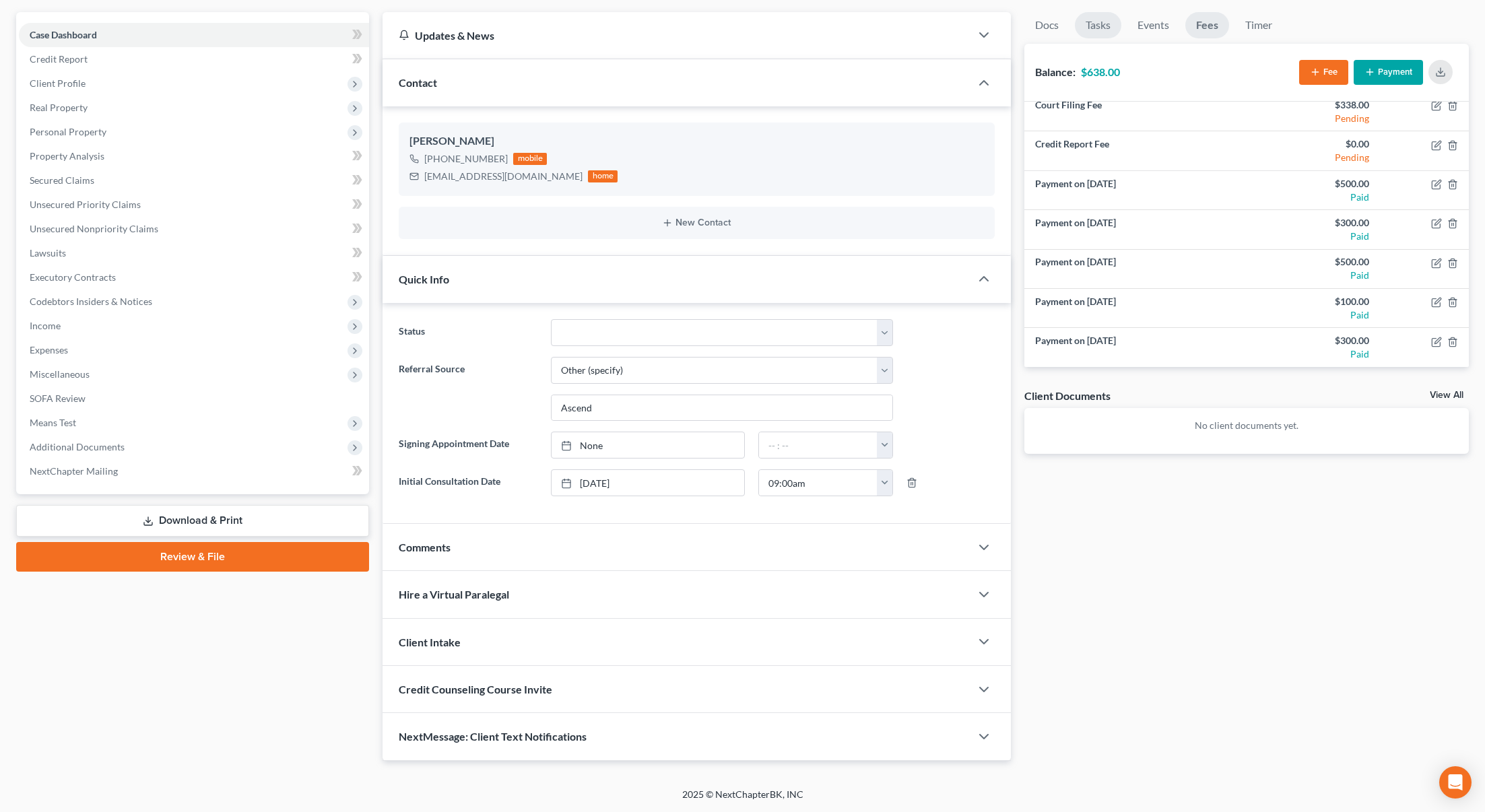
scroll to position [0, 0]
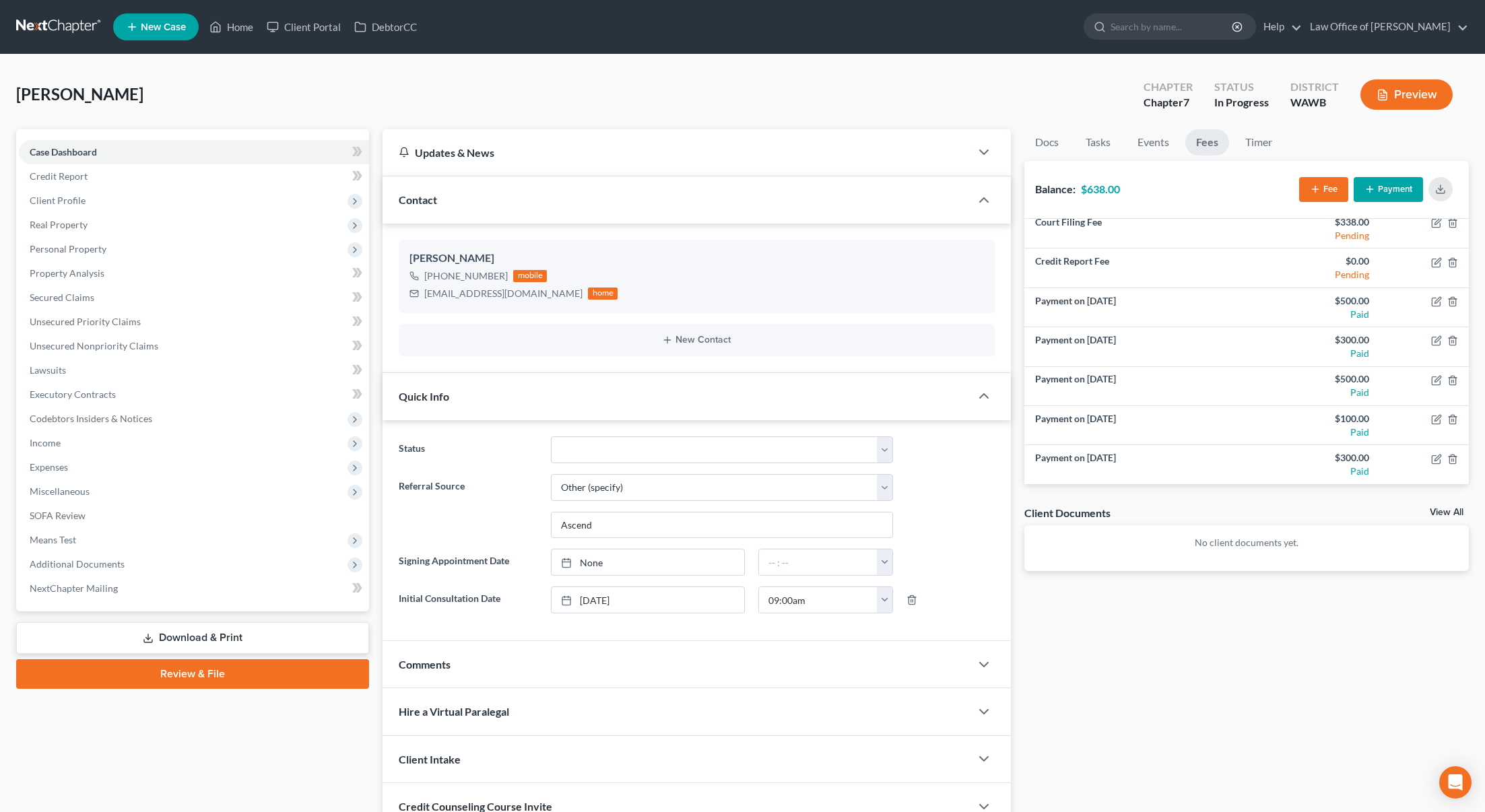
click at [1170, 13] on ul "New Case Home Client Portal DebtorCC - No Result - See all results Or Press Ent…" at bounding box center [791, 27] width 1356 height 35
click at [1171, 23] on input "search" at bounding box center [1172, 26] width 123 height 25
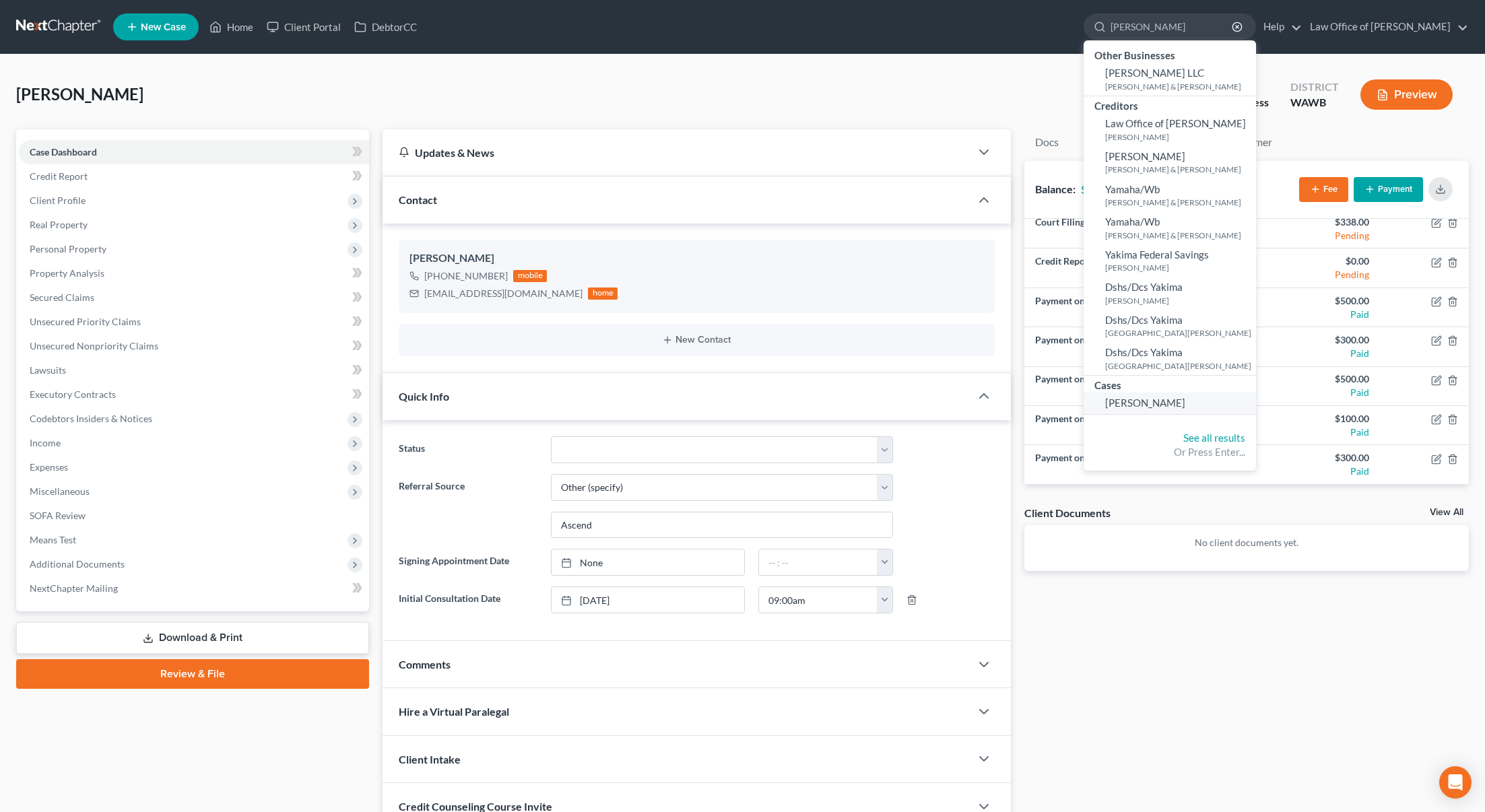
type input "yadon"
click at [1185, 402] on span "[PERSON_NAME]" at bounding box center [1145, 402] width 80 height 12
select select "6"
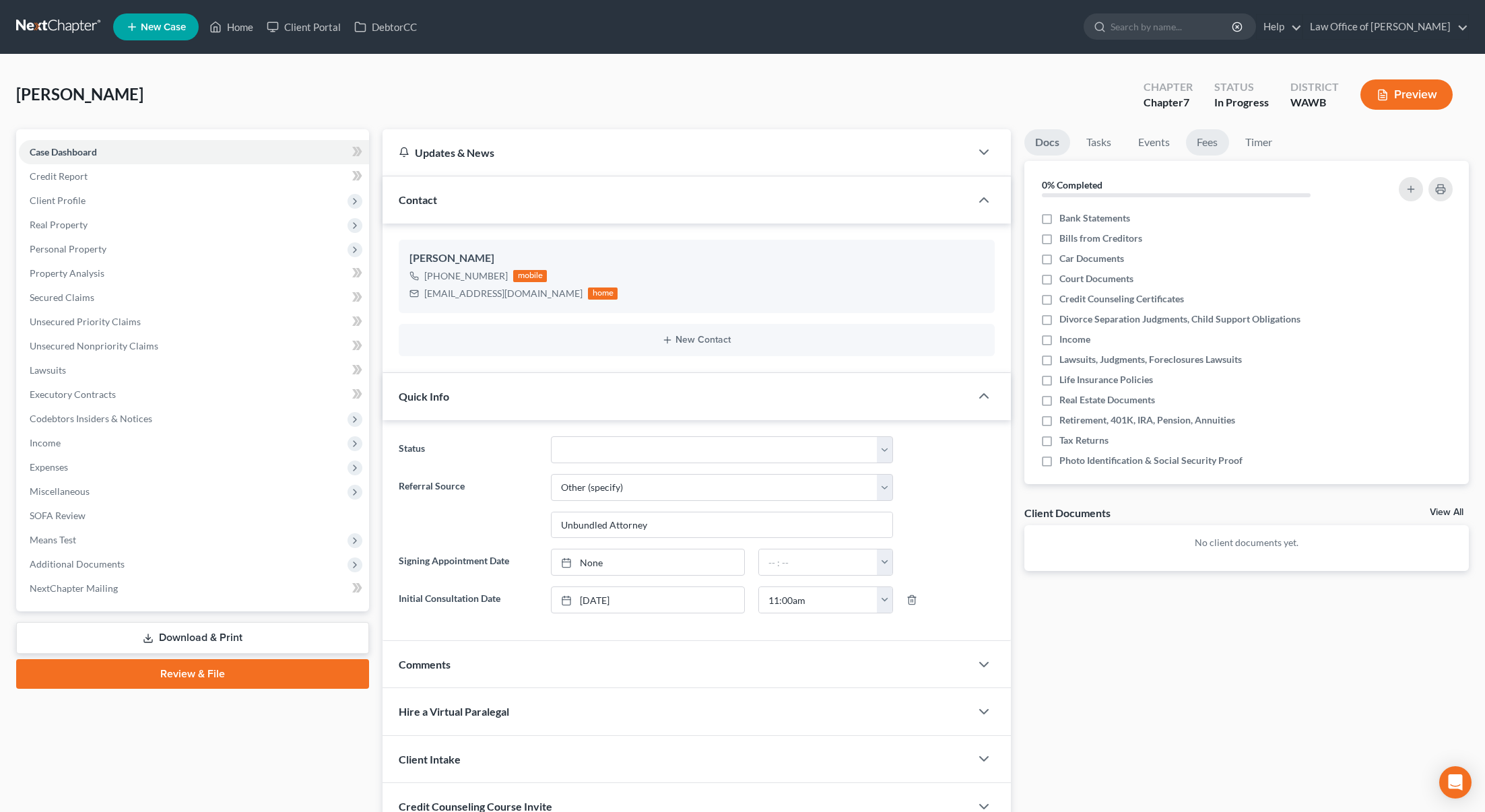
click at [1199, 135] on link "Fees" at bounding box center [1208, 142] width 43 height 26
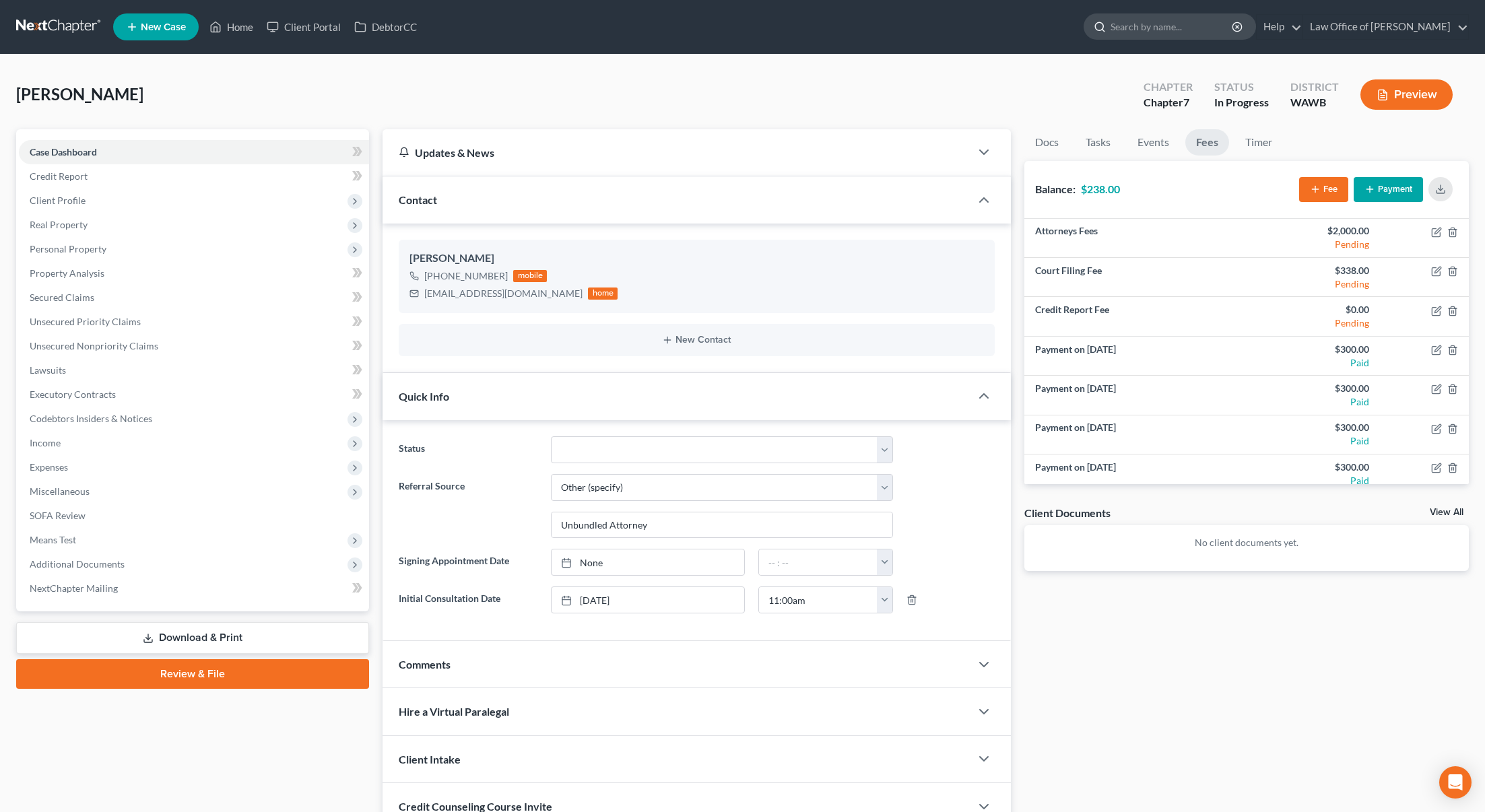
click at [1211, 19] on input "search" at bounding box center [1172, 26] width 123 height 25
type input "gee"
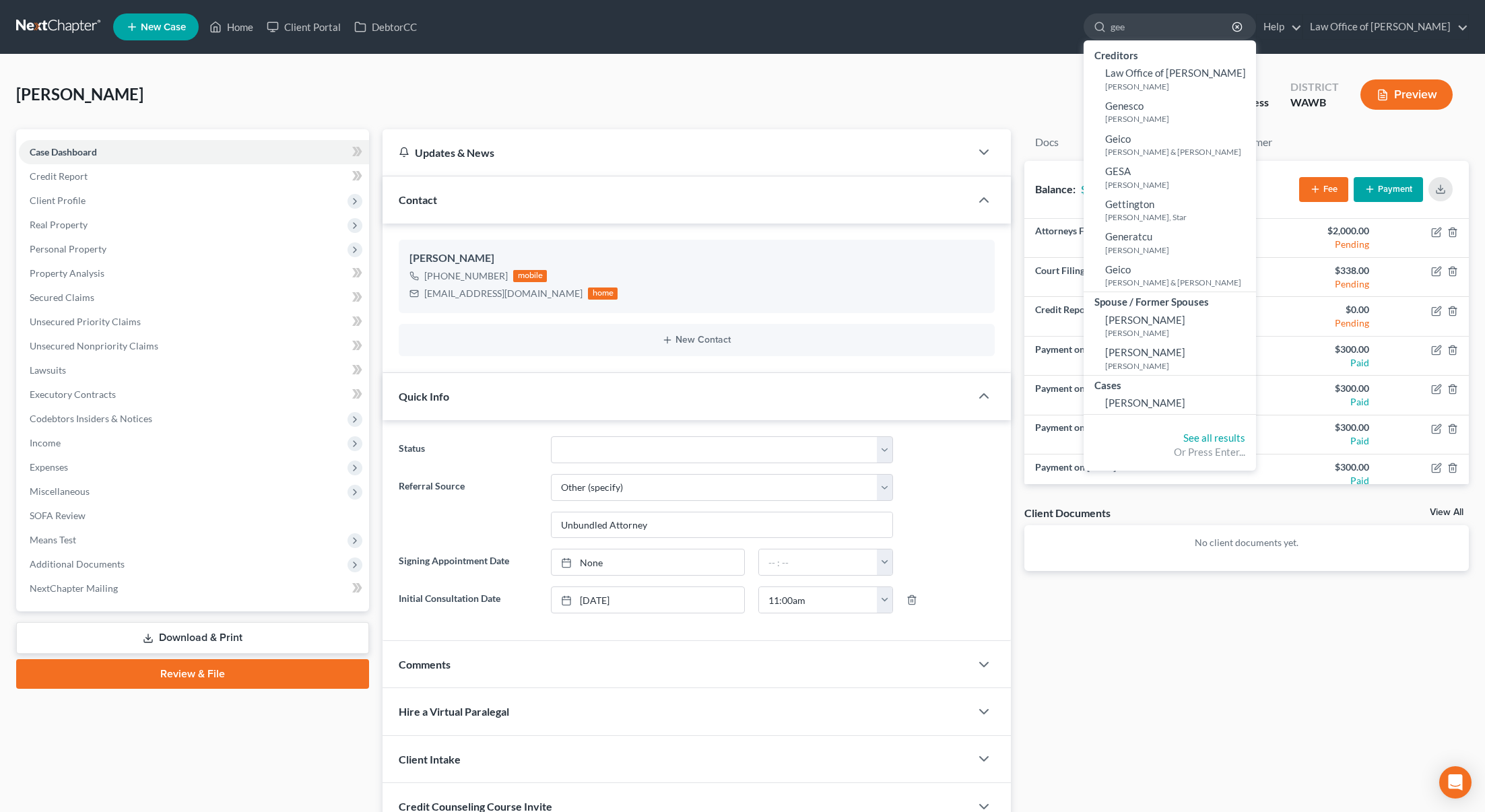
click at [55, 37] on link at bounding box center [59, 27] width 87 height 24
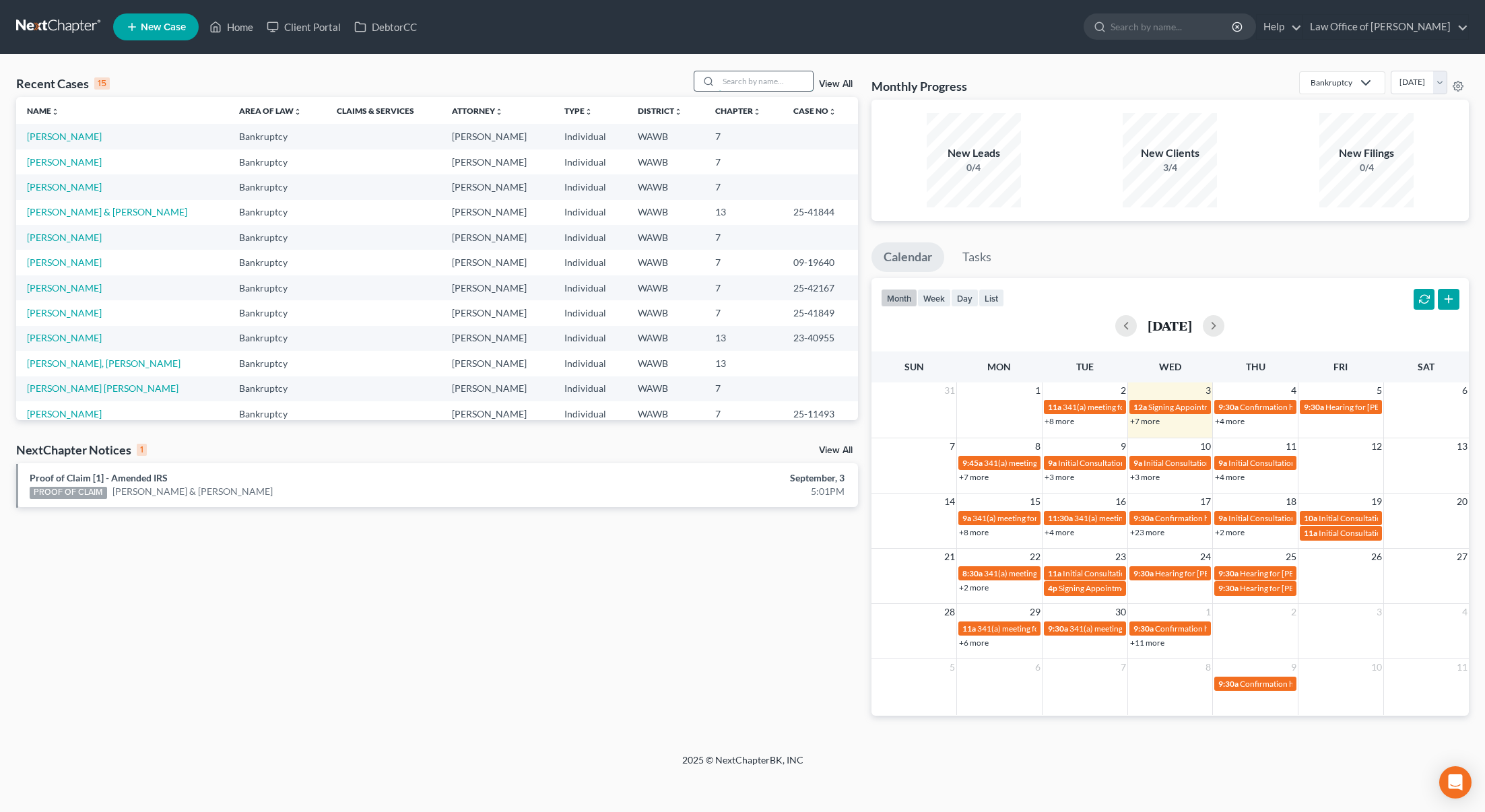
click at [738, 88] on input "search" at bounding box center [766, 81] width 94 height 20
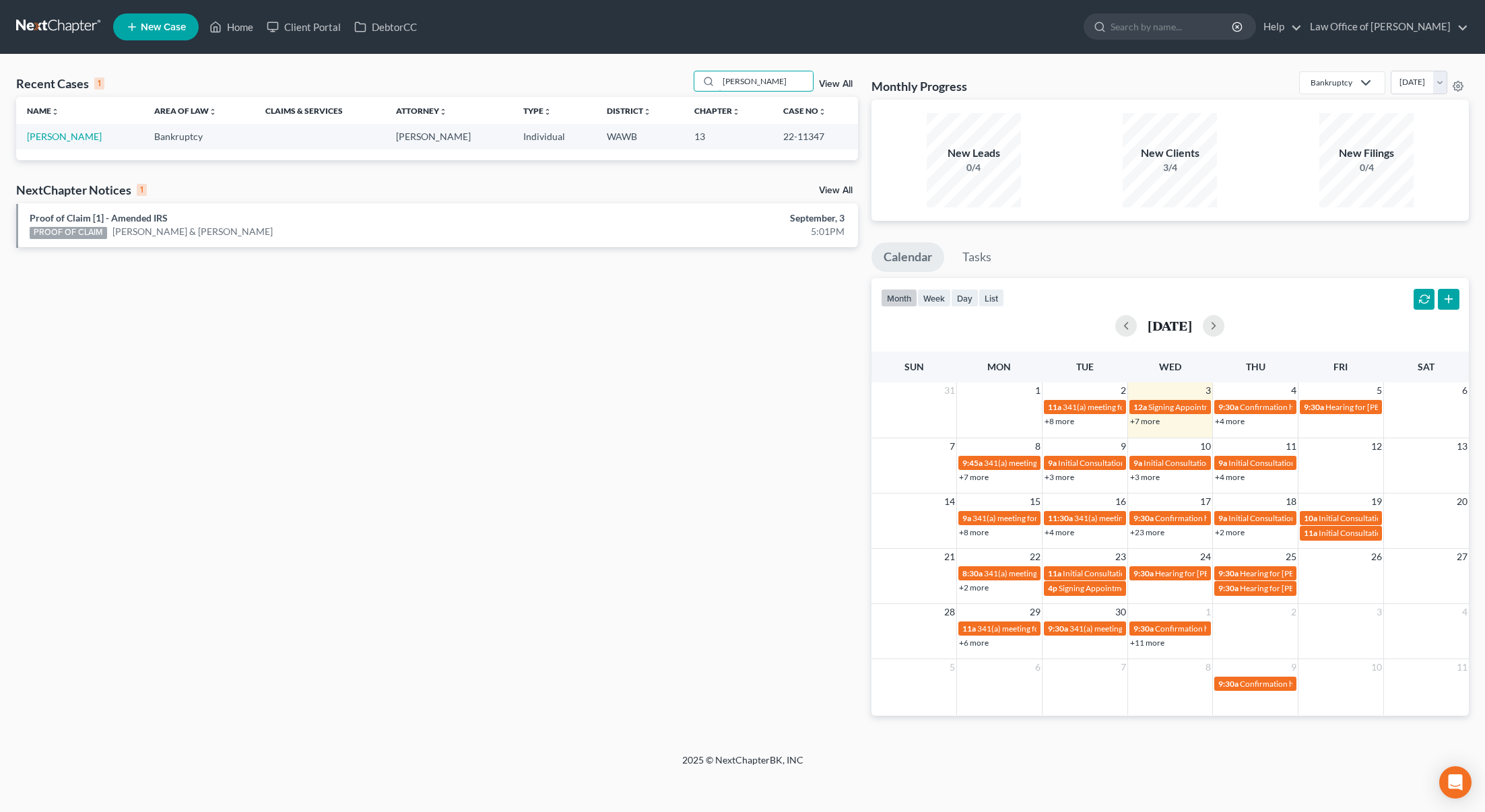
type input "mcdermott"
click at [828, 190] on link "View All" at bounding box center [836, 191] width 33 height 9
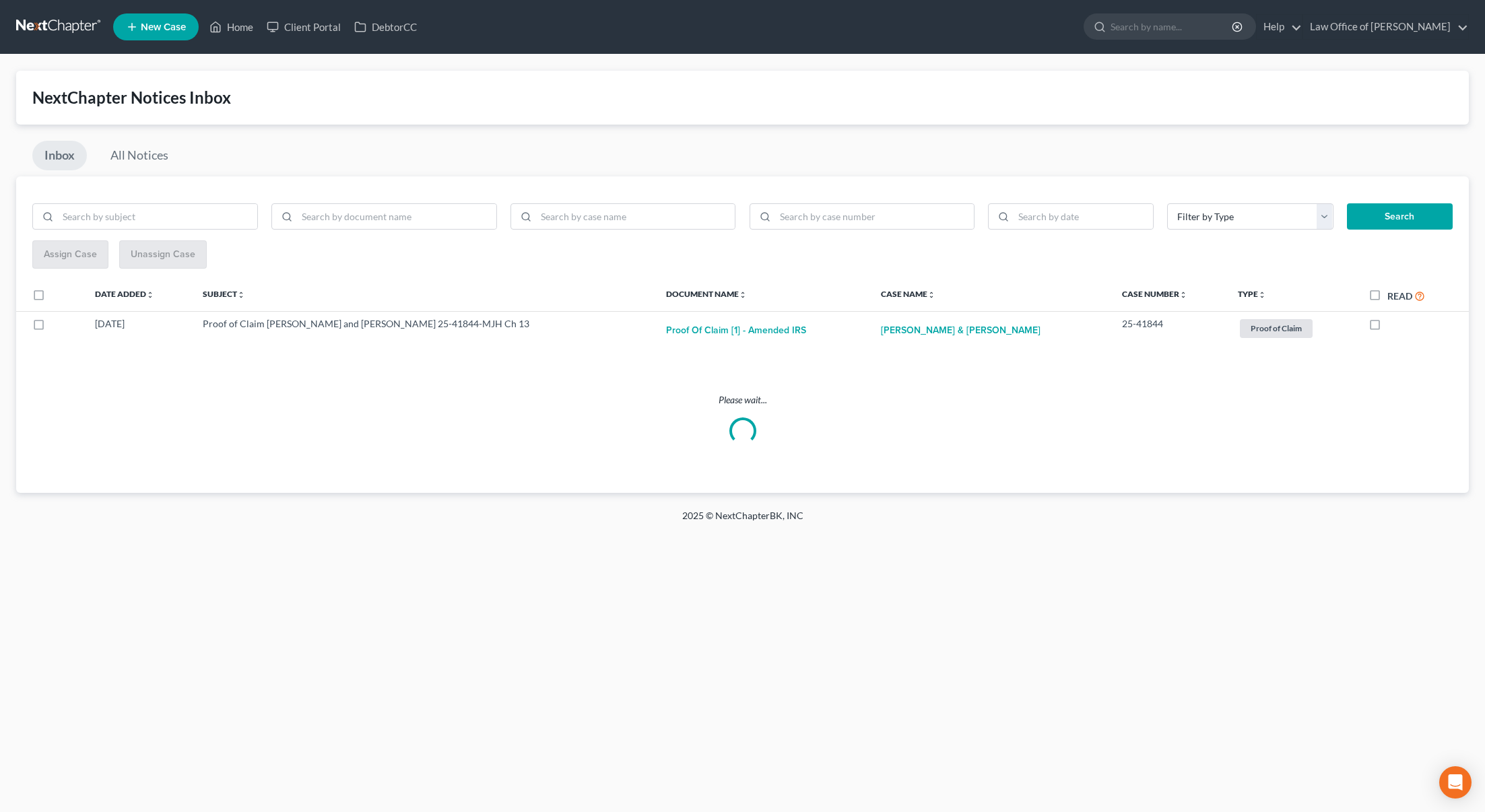
click at [1387, 289] on label "Read" at bounding box center [1406, 296] width 38 height 16
click at [1393, 289] on input "Read" at bounding box center [1397, 292] width 8 height 8
checkbox input "true"
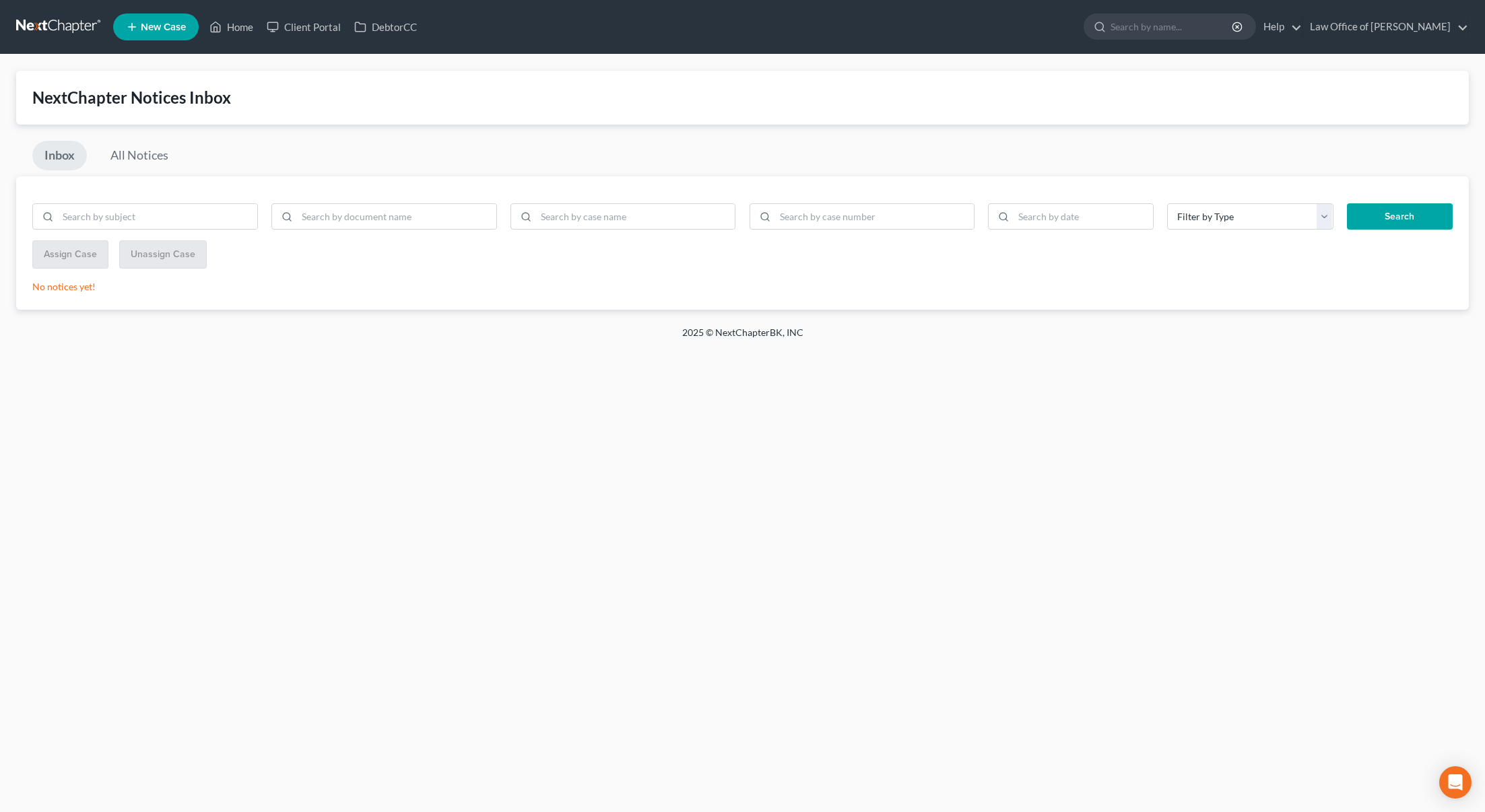
click at [54, 28] on link at bounding box center [59, 27] width 87 height 24
